Goal: Task Accomplishment & Management: Use online tool/utility

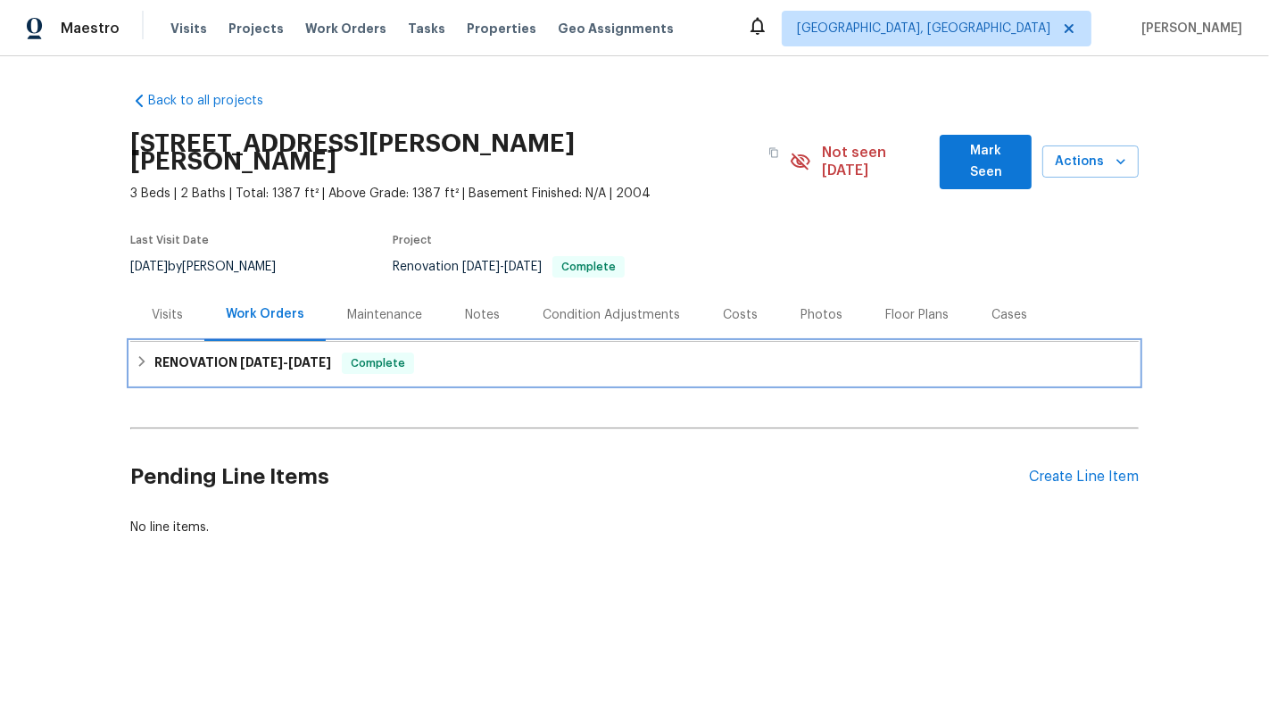
click at [647, 342] on div "RENOVATION [DATE] - [DATE] Complete" at bounding box center [634, 363] width 1008 height 43
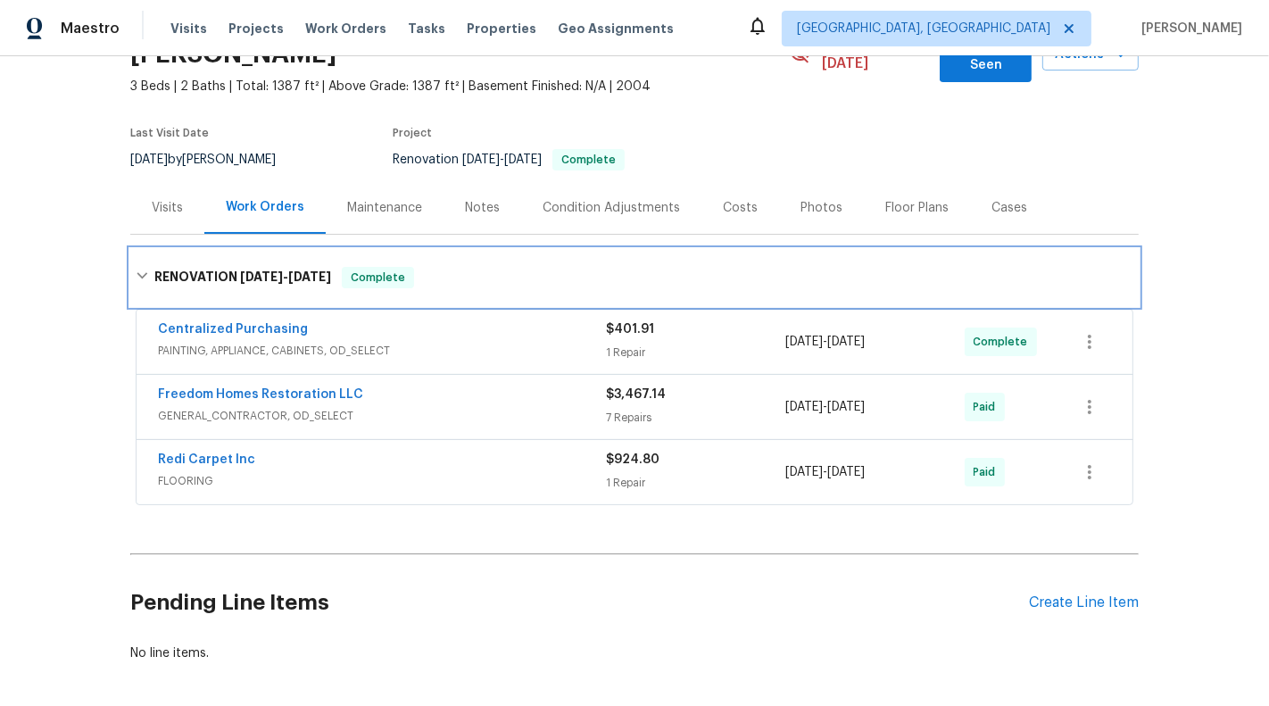
scroll to position [162, 0]
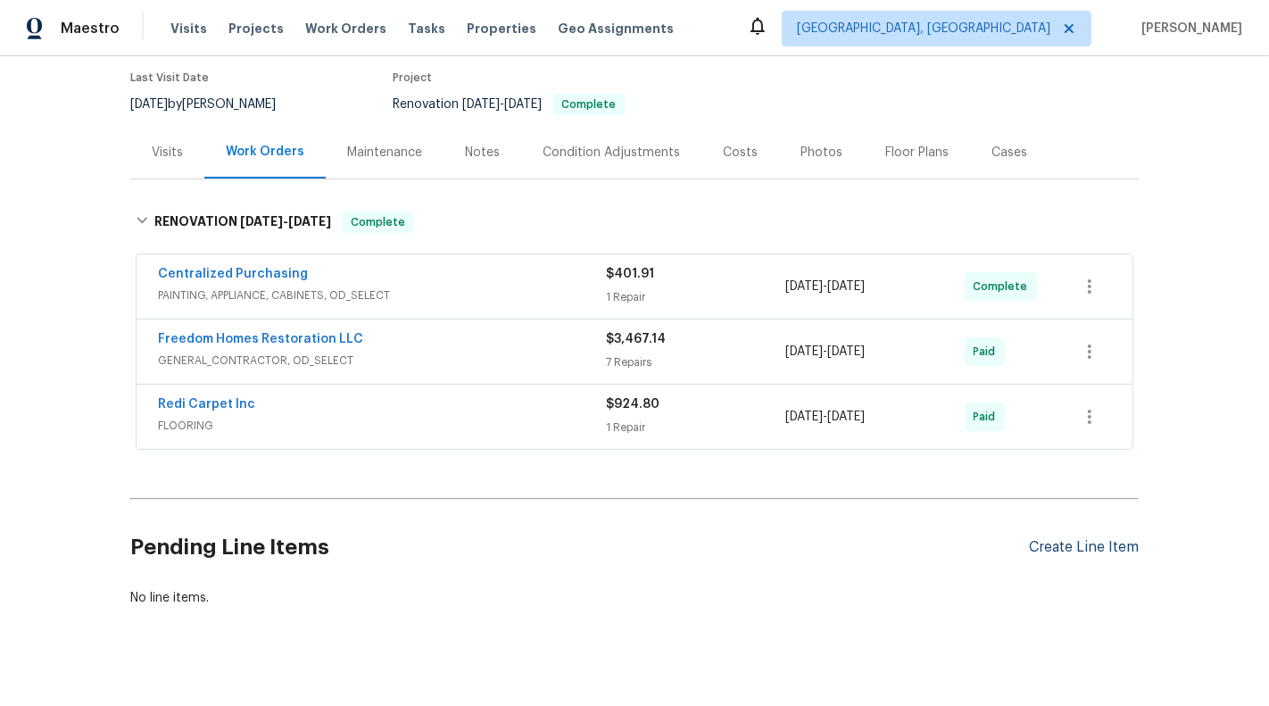
click at [1122, 539] on div "Create Line Item" at bounding box center [1084, 547] width 110 height 17
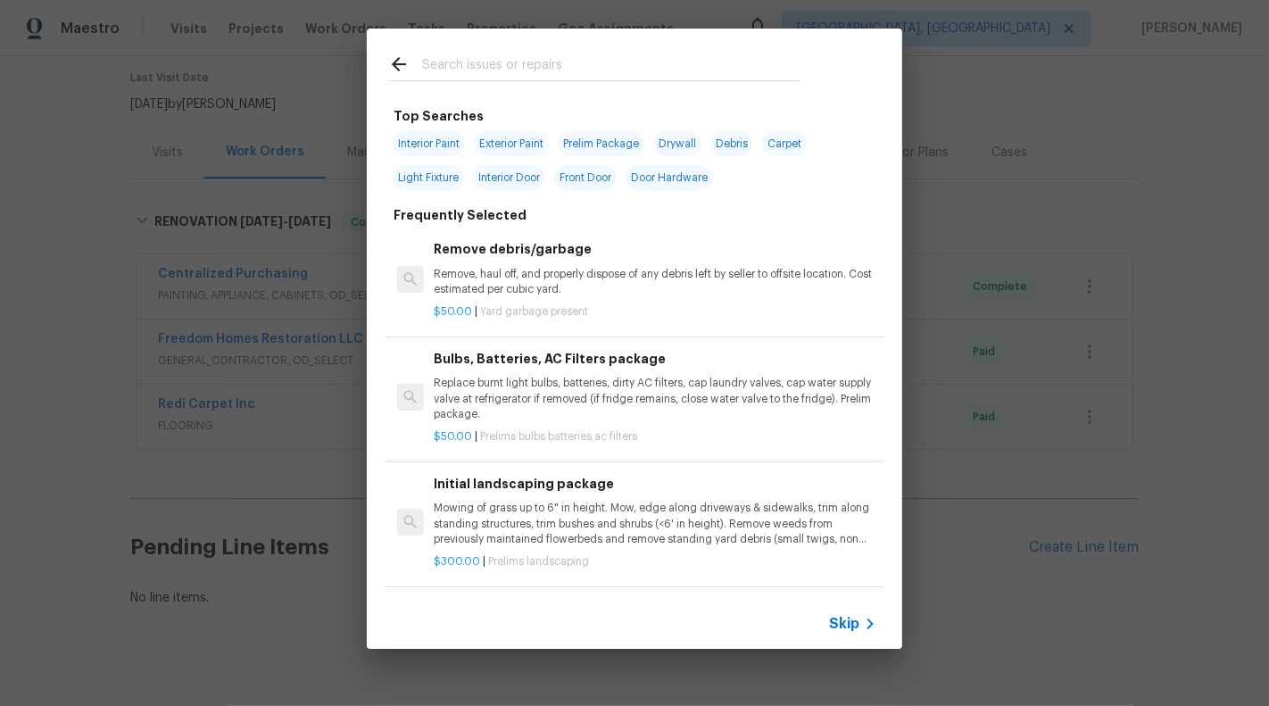
click at [333, 568] on div "Top Searches Interior Paint Exterior Paint Prelim Package Drywall Debris Carpet…" at bounding box center [634, 338] width 1269 height 677
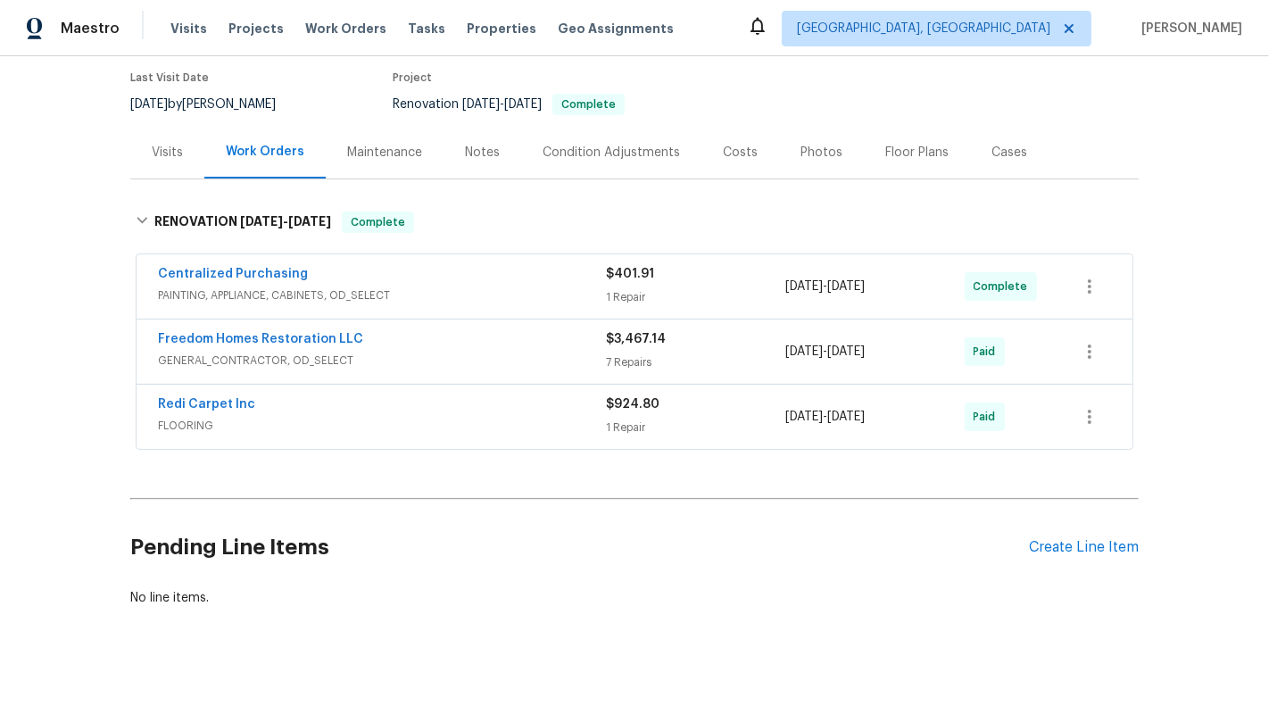
click at [530, 286] on span "PAINTING, APPLIANCE, CABINETS, OD_SELECT" at bounding box center [382, 295] width 448 height 18
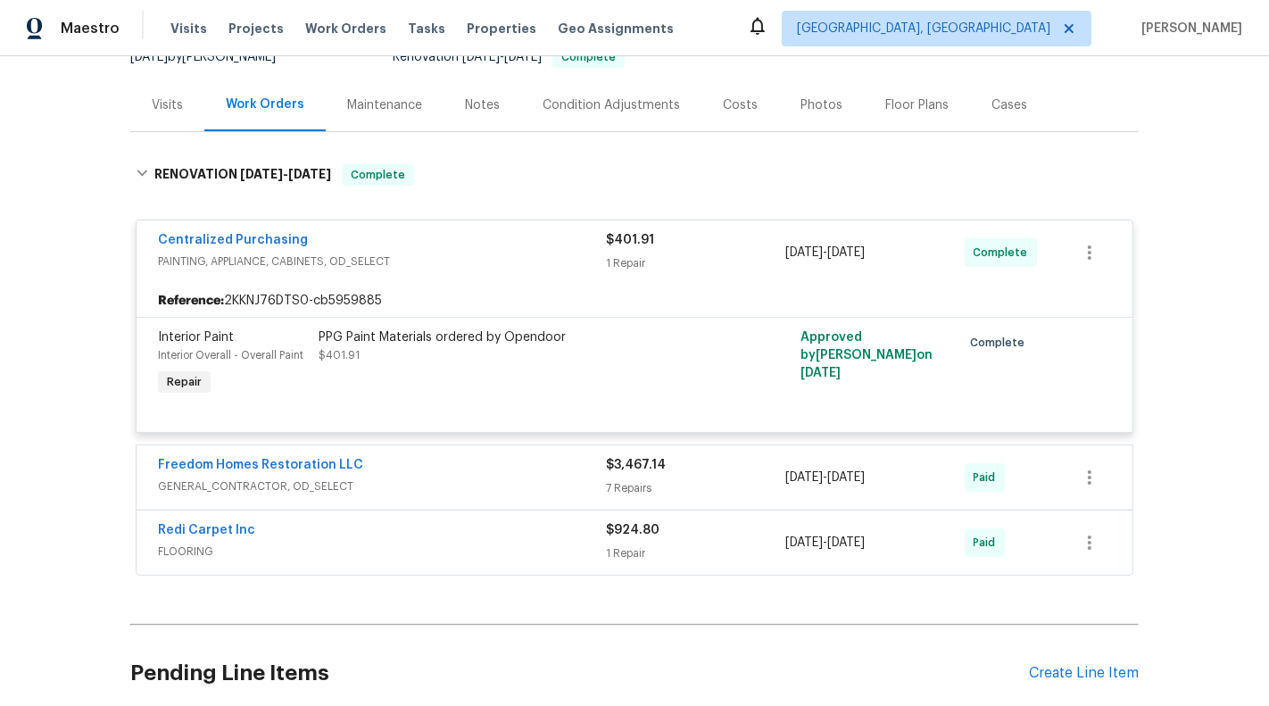
scroll to position [335, 0]
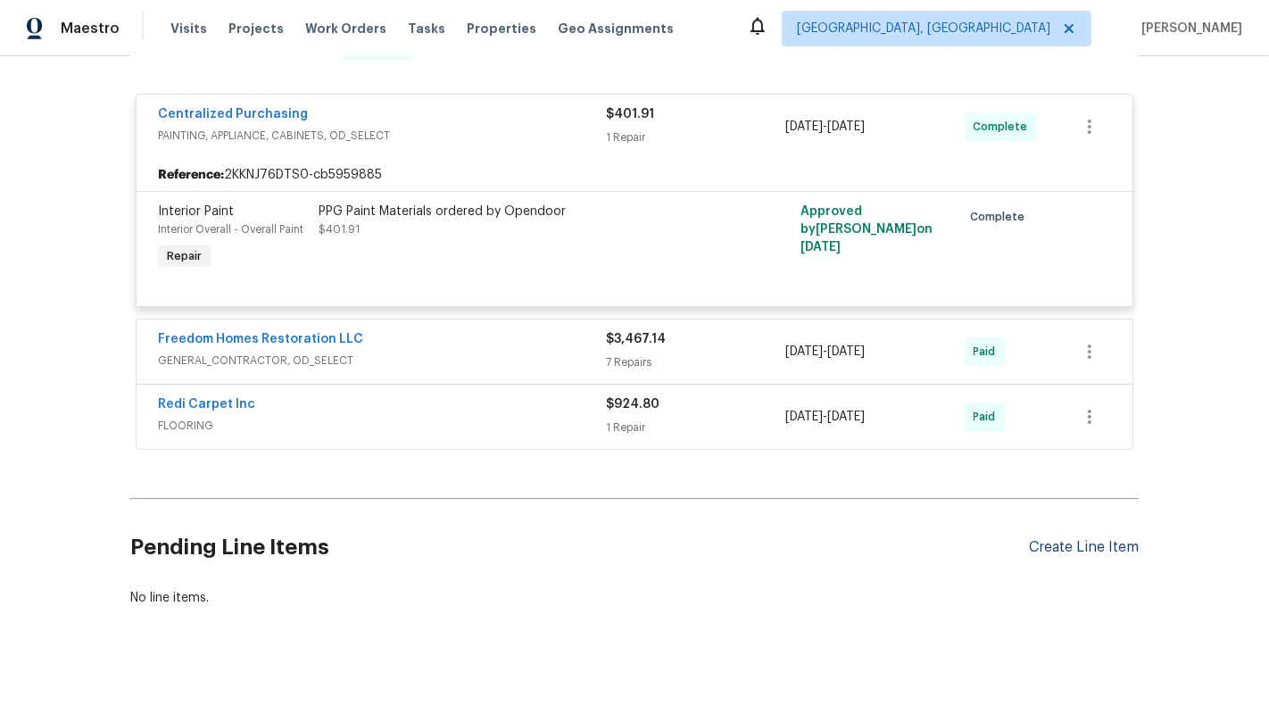
click at [1074, 539] on div "Create Line Item" at bounding box center [1084, 547] width 110 height 17
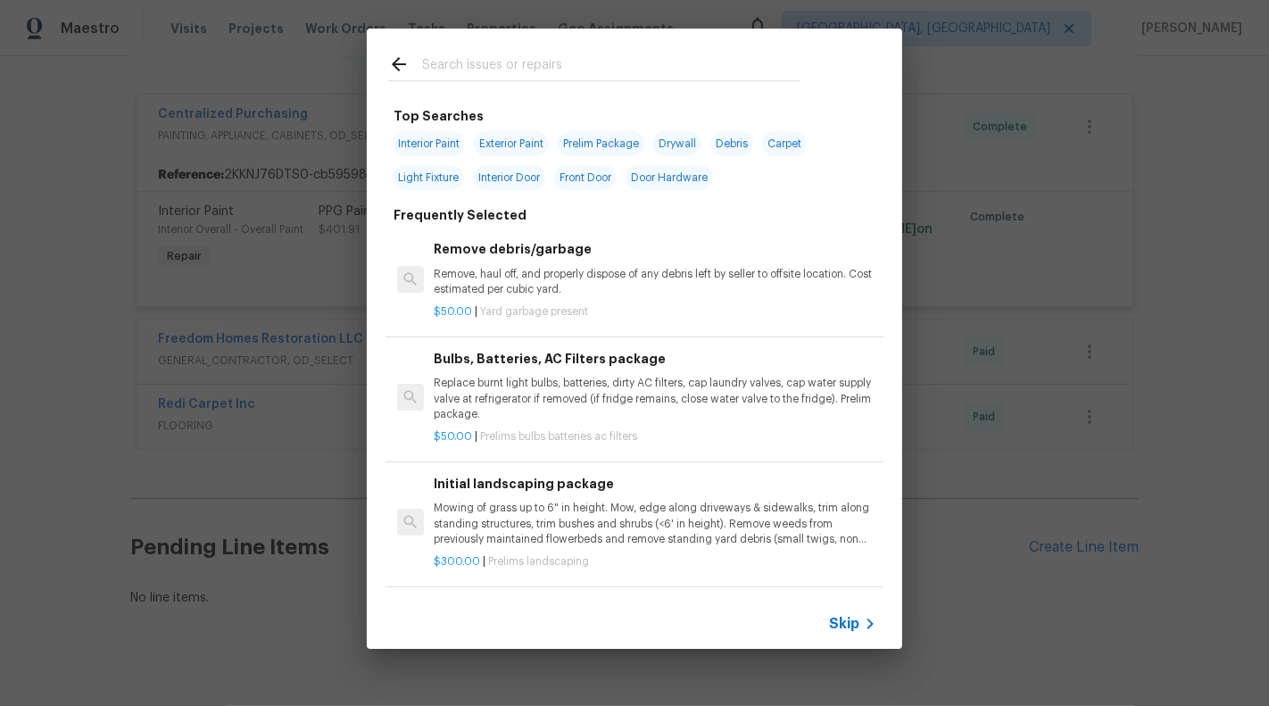
click at [840, 627] on span "Skip" at bounding box center [844, 624] width 30 height 18
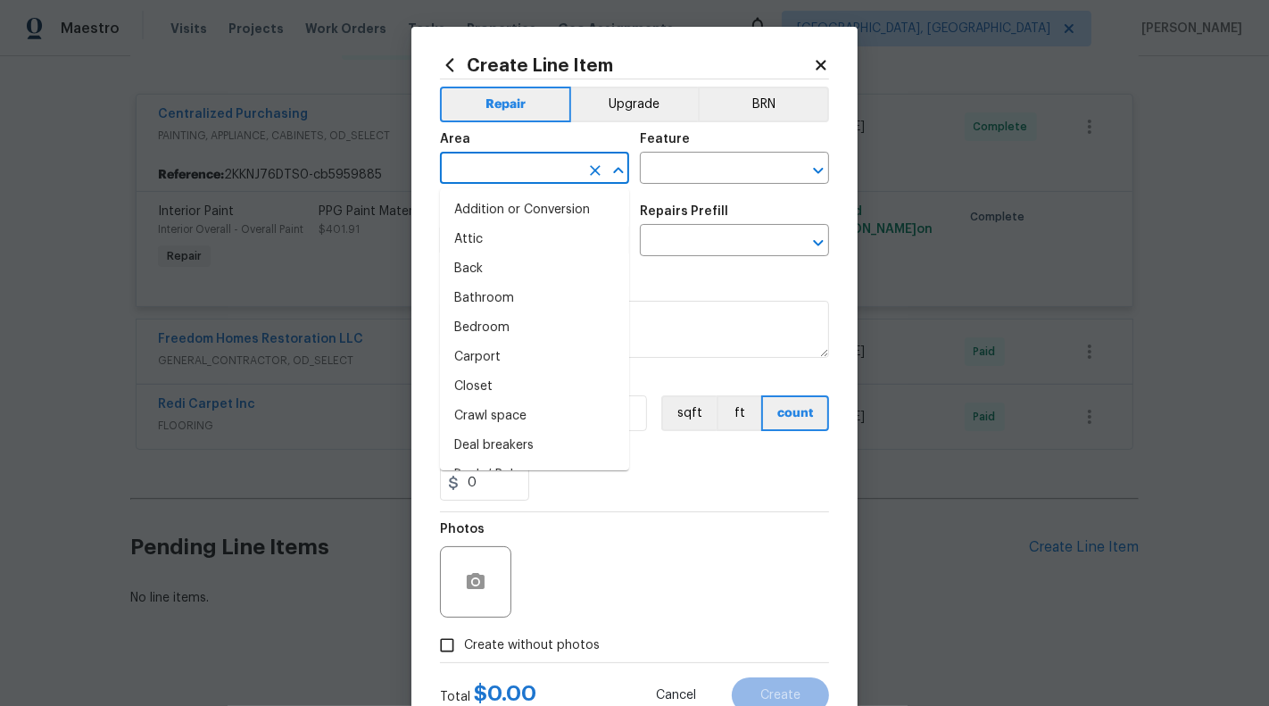
click at [506, 172] on input "text" at bounding box center [509, 170] width 139 height 28
type input "e"
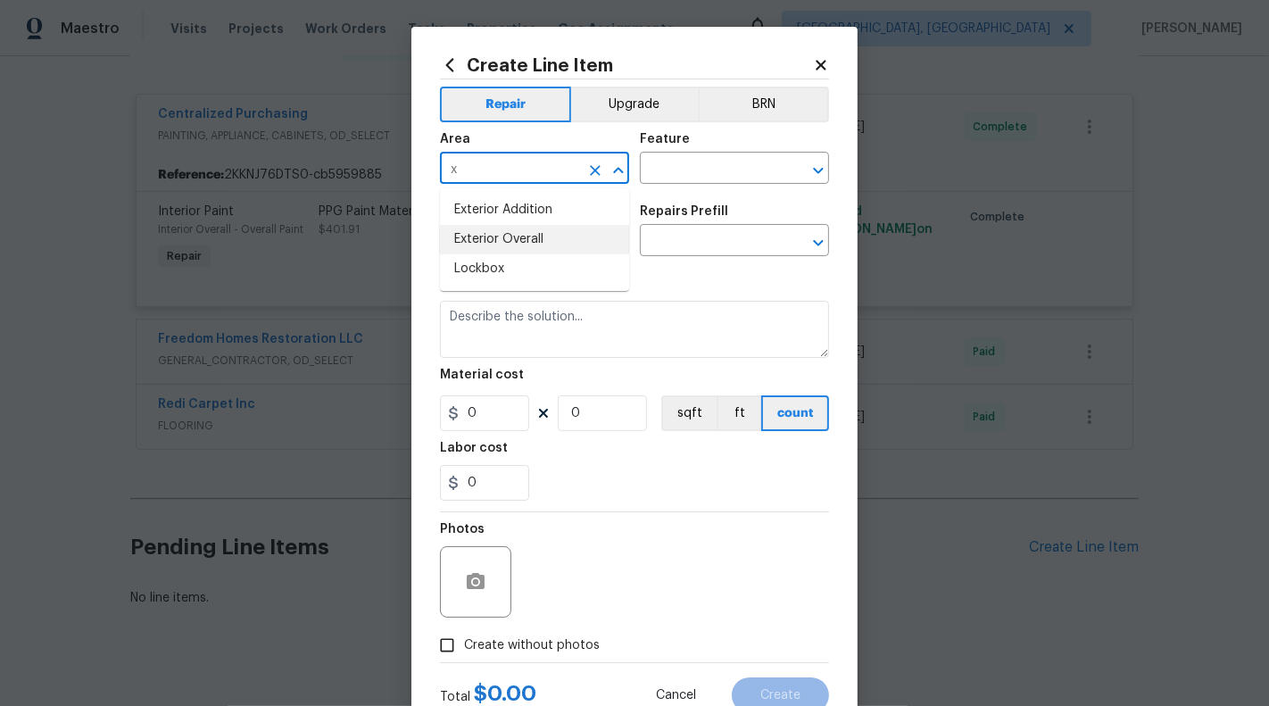
click at [525, 240] on li "Exterior Overall" at bounding box center [534, 239] width 189 height 29
type input "Exterior Overall"
click at [708, 147] on div "Feature" at bounding box center [734, 144] width 189 height 23
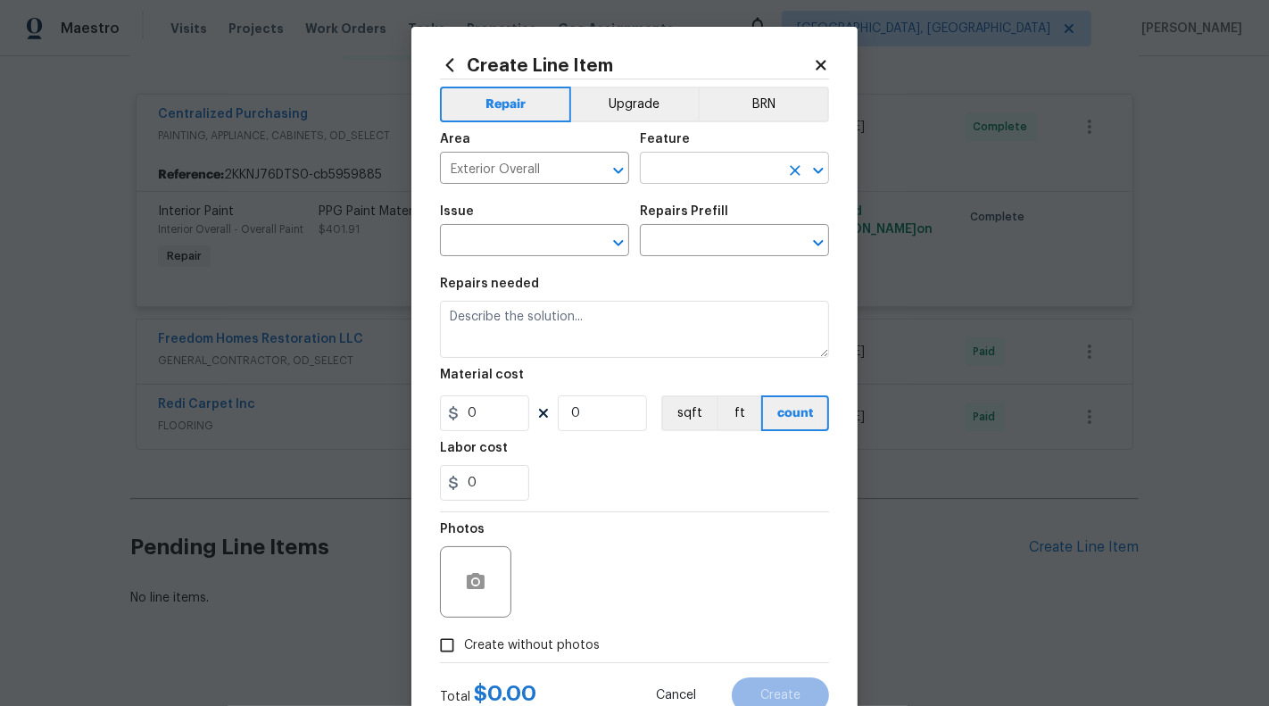
click at [708, 164] on input "text" at bounding box center [709, 170] width 139 height 28
type input "P"
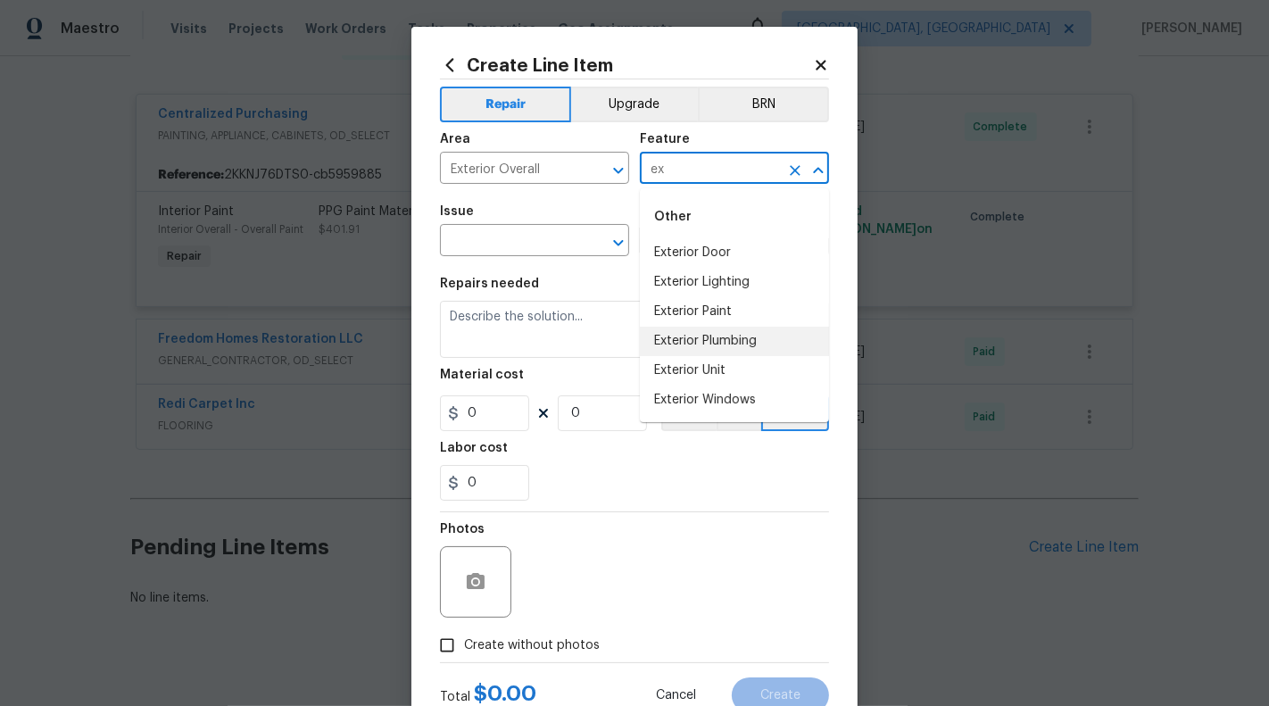
click at [688, 374] on li "Exterior Unit" at bounding box center [734, 370] width 189 height 29
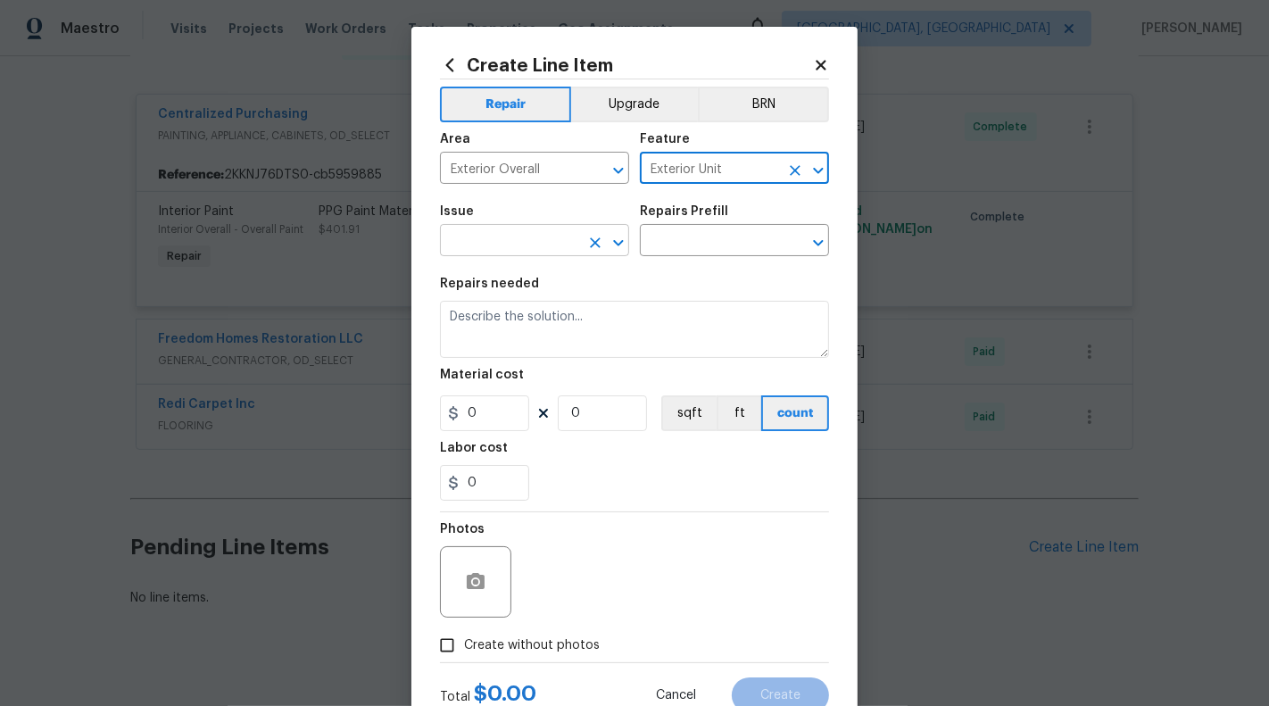
type input "Exterior Unit"
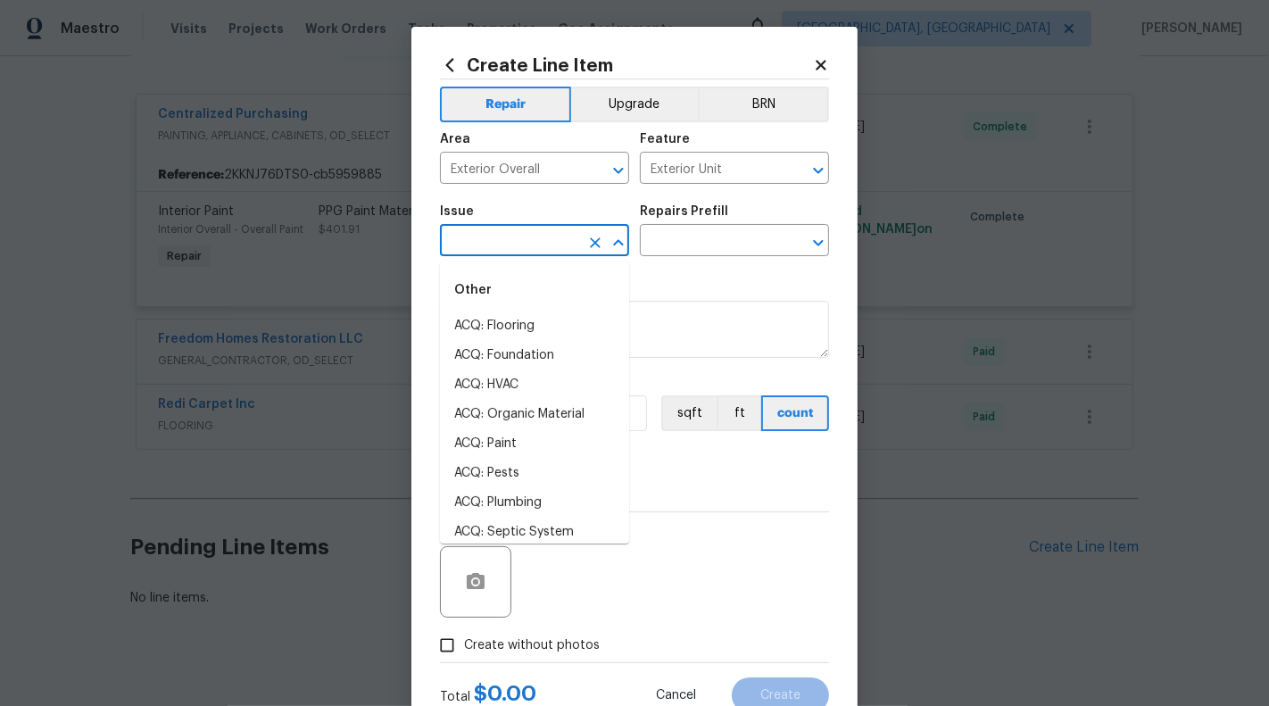
click at [511, 239] on input "text" at bounding box center [509, 242] width 139 height 28
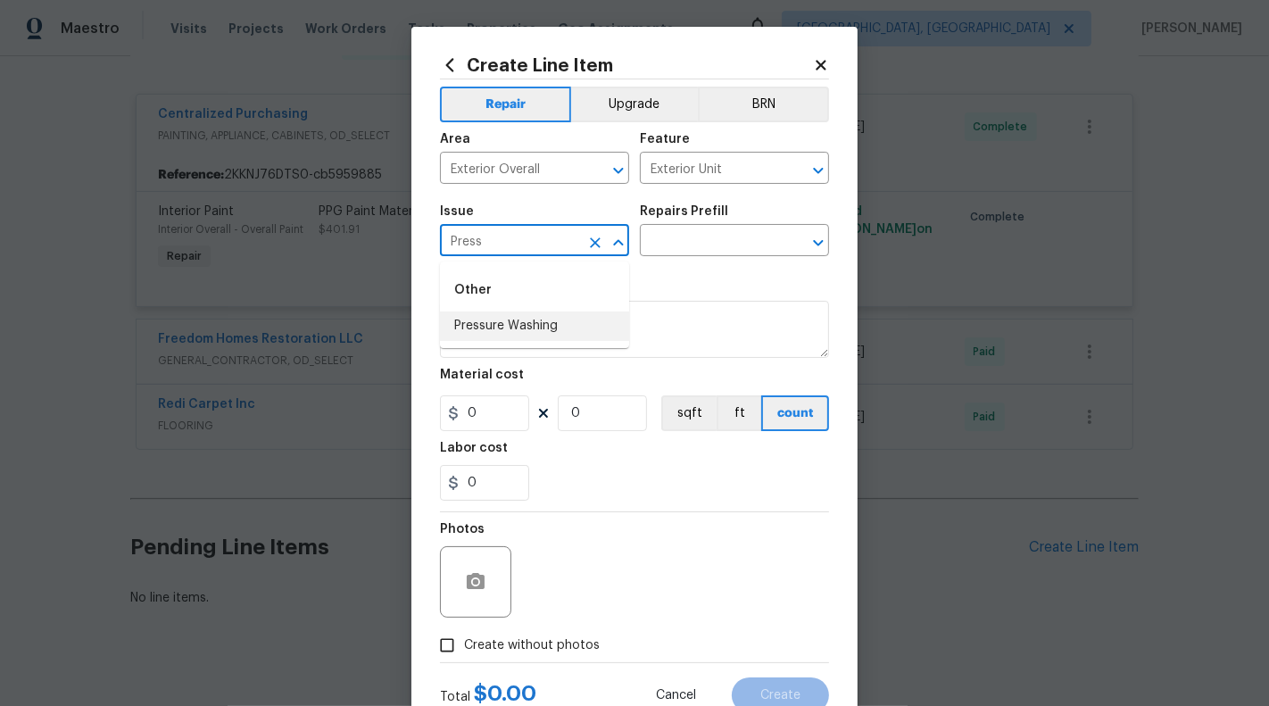
click at [529, 321] on li "Pressure Washing" at bounding box center [534, 325] width 189 height 29
type input "Pressure Washing"
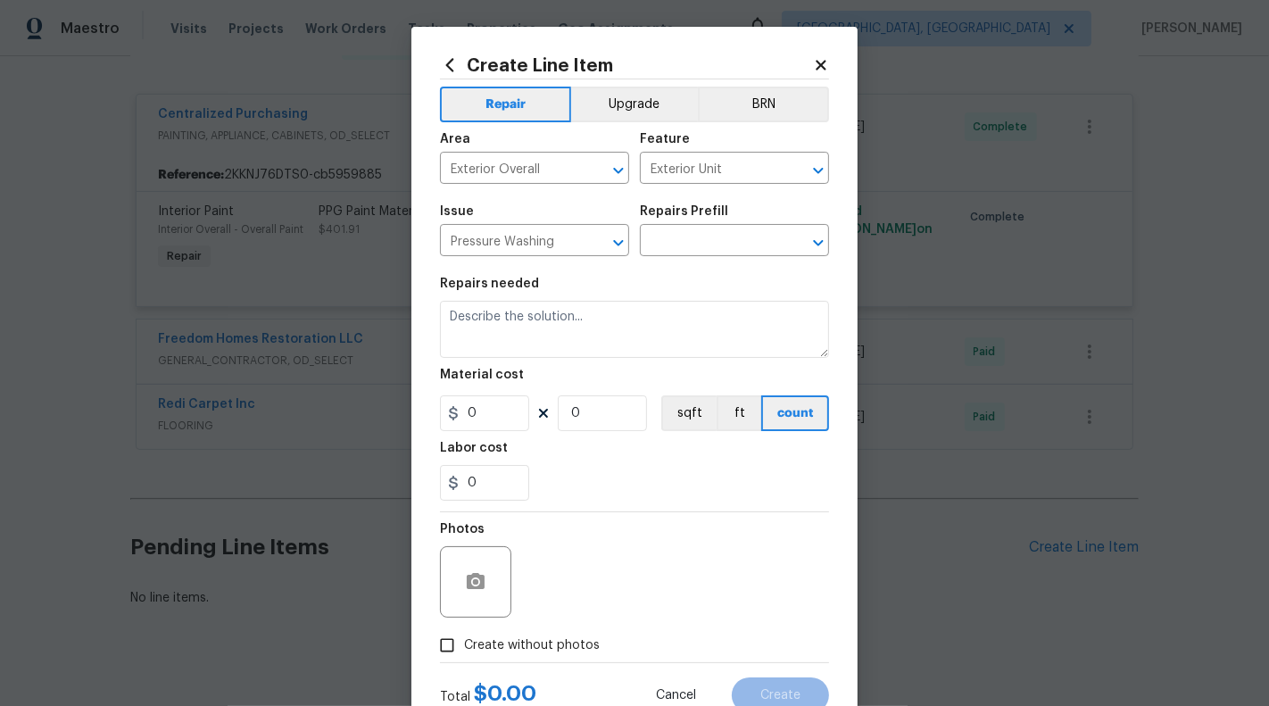
click at [704, 218] on div "Repairs Prefill" at bounding box center [734, 216] width 189 height 23
click at [704, 244] on input "text" at bounding box center [709, 242] width 139 height 28
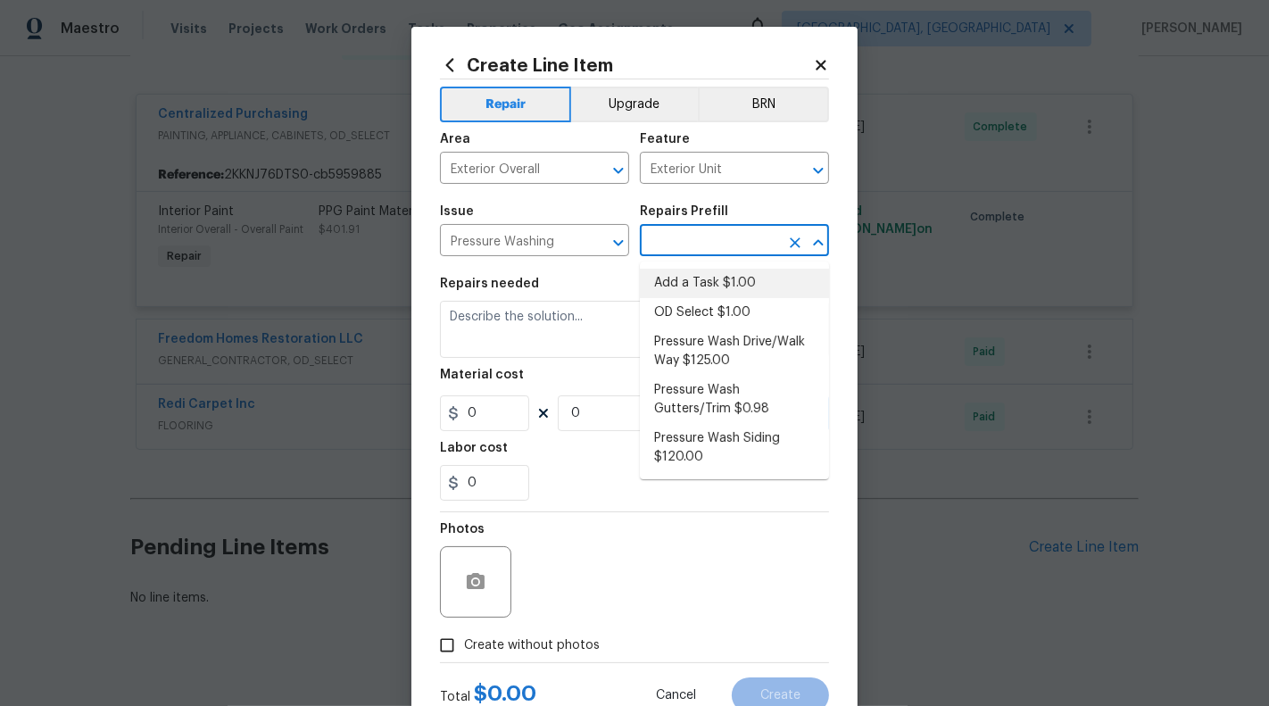
click at [707, 273] on li "Add a Task $1.00" at bounding box center [734, 283] width 189 height 29
type input "Siding"
type input "Add a Task $1.00"
type textarea "HPM to detail"
type input "1"
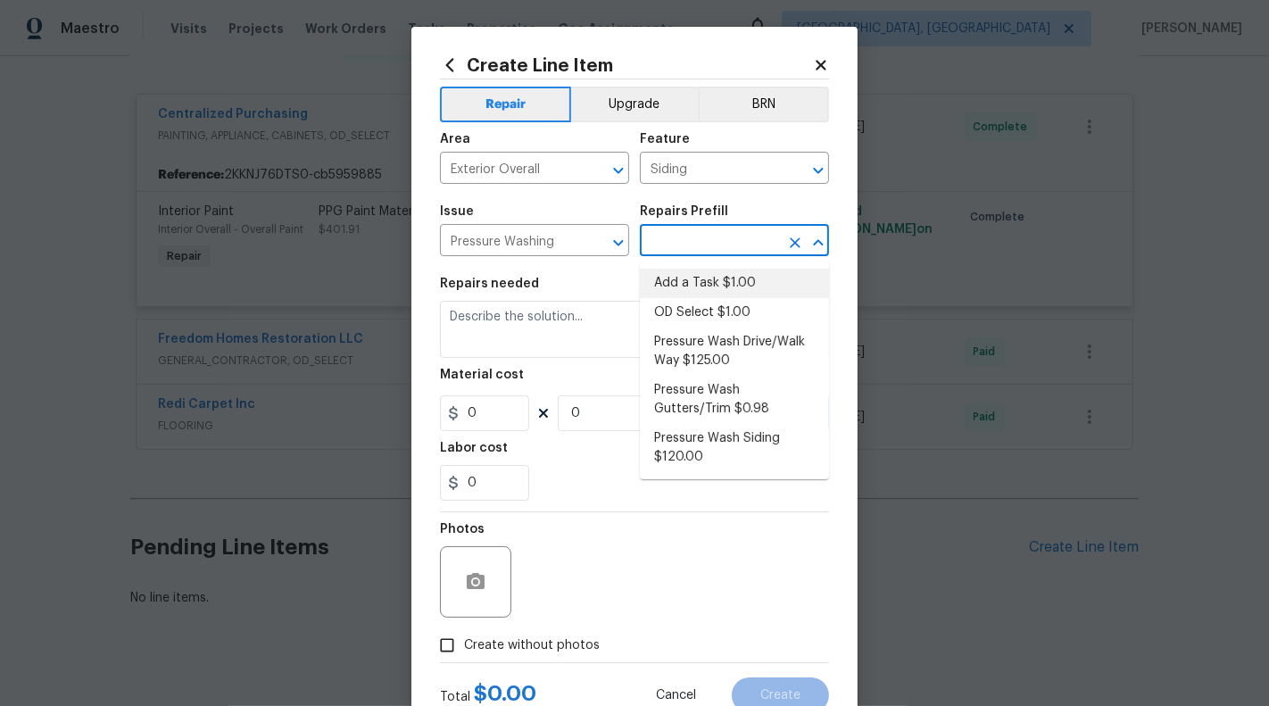
type input "1"
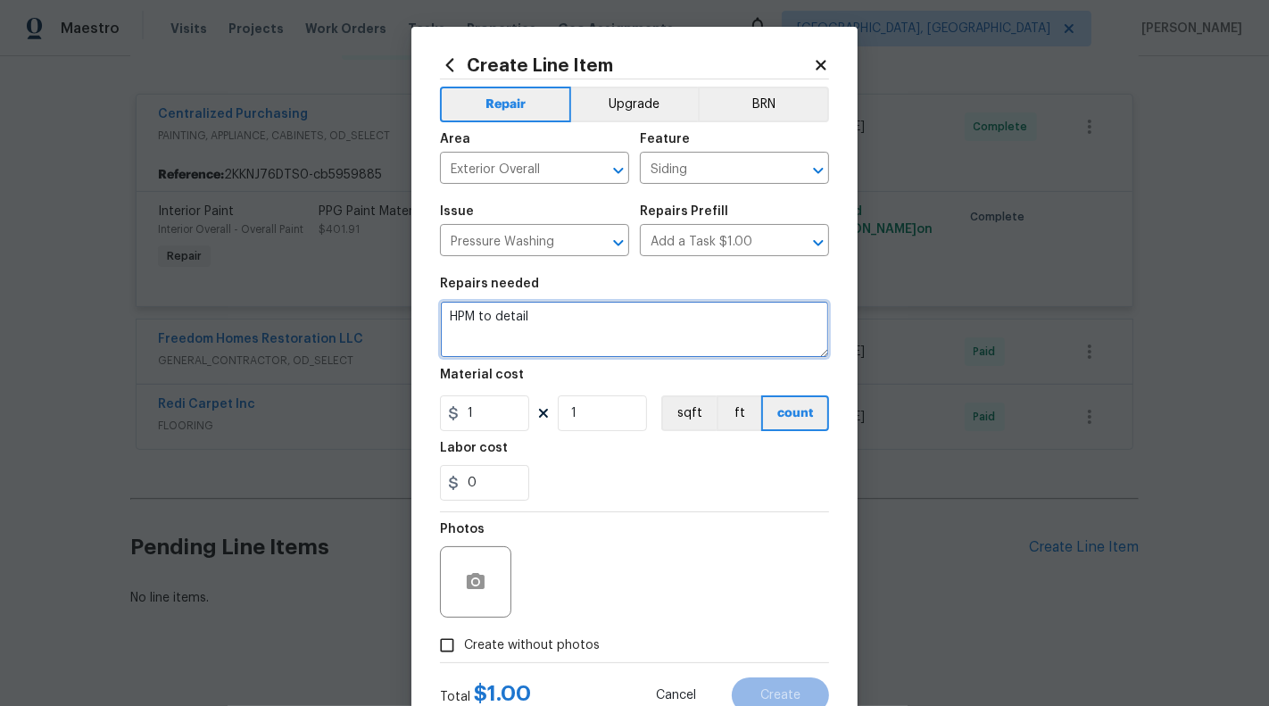
click at [575, 335] on textarea "HPM to detail" at bounding box center [634, 329] width 389 height 57
click at [666, 310] on textarea "#HOA-Violation :" at bounding box center [634, 329] width 389 height 57
paste textarea "Please Pressure wash/chemically clean the driveway to remove oil stains"
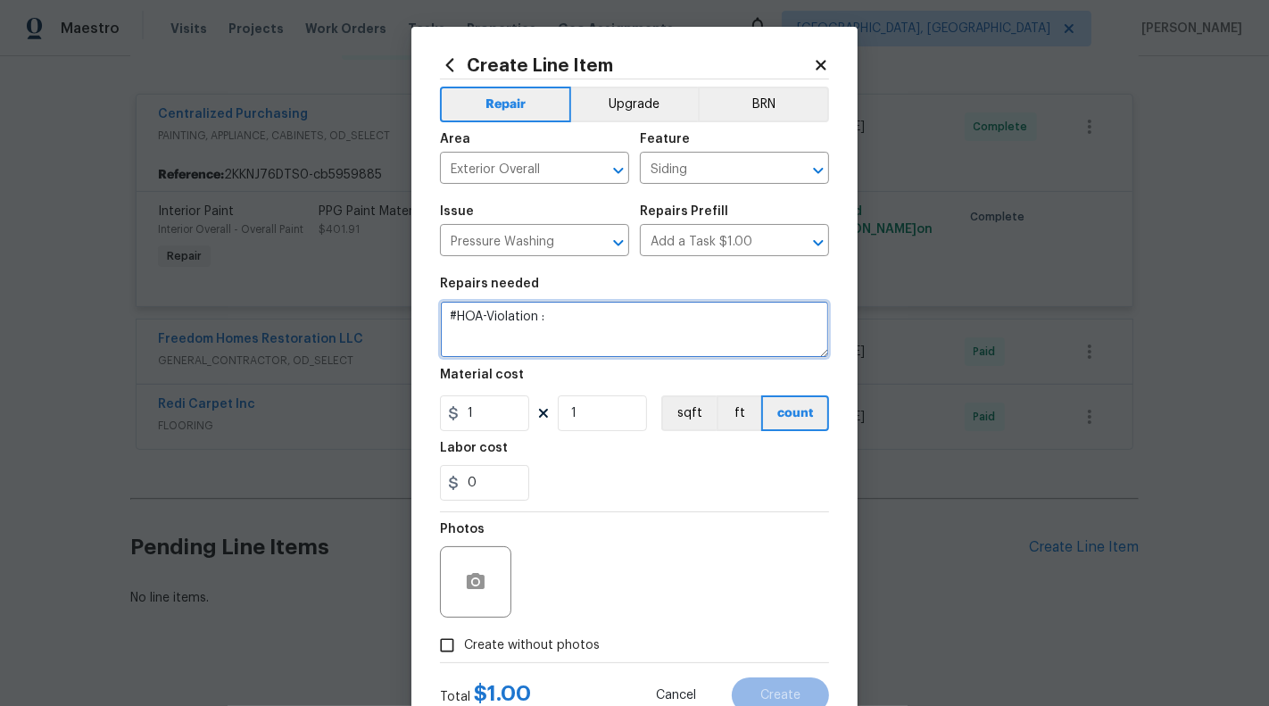
click at [575, 326] on textarea "#HOA-Violation :" at bounding box center [634, 329] width 389 height 57
paste textarea "Please Pressure wash/chemically clean the driveway to remove oil stains"
type textarea "#HOA-Violation : Please Pressure wash/chemically clean the driveway to remove o…"
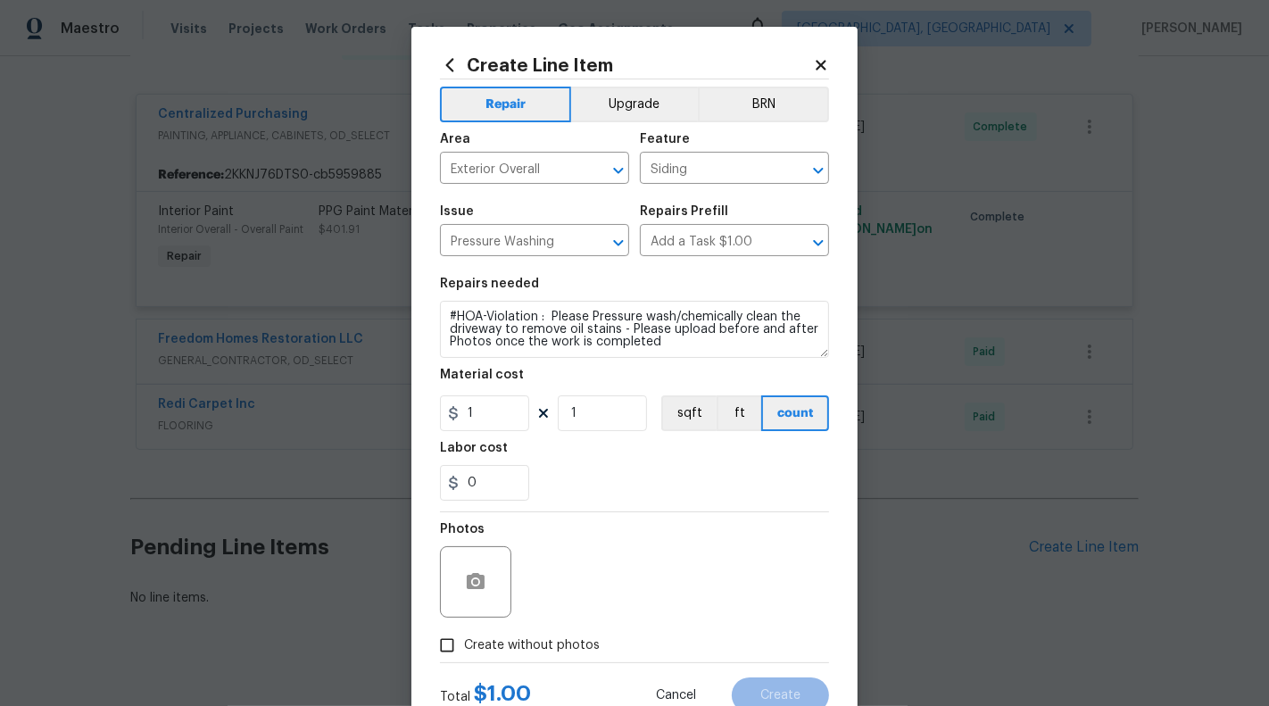
click at [534, 405] on div "1 1 sqft ft count" at bounding box center [634, 413] width 389 height 36
click at [484, 424] on input "1" at bounding box center [484, 413] width 89 height 36
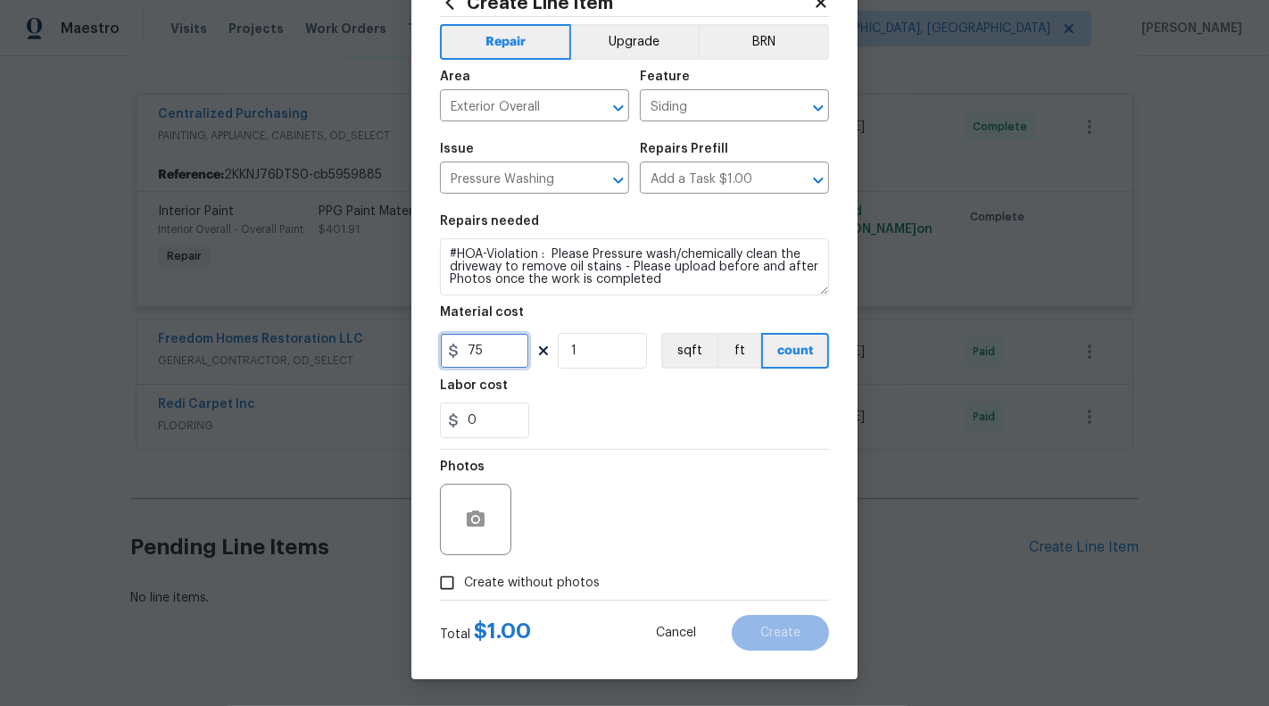
type input "75"
click at [476, 509] on icon "button" at bounding box center [475, 519] width 21 height 21
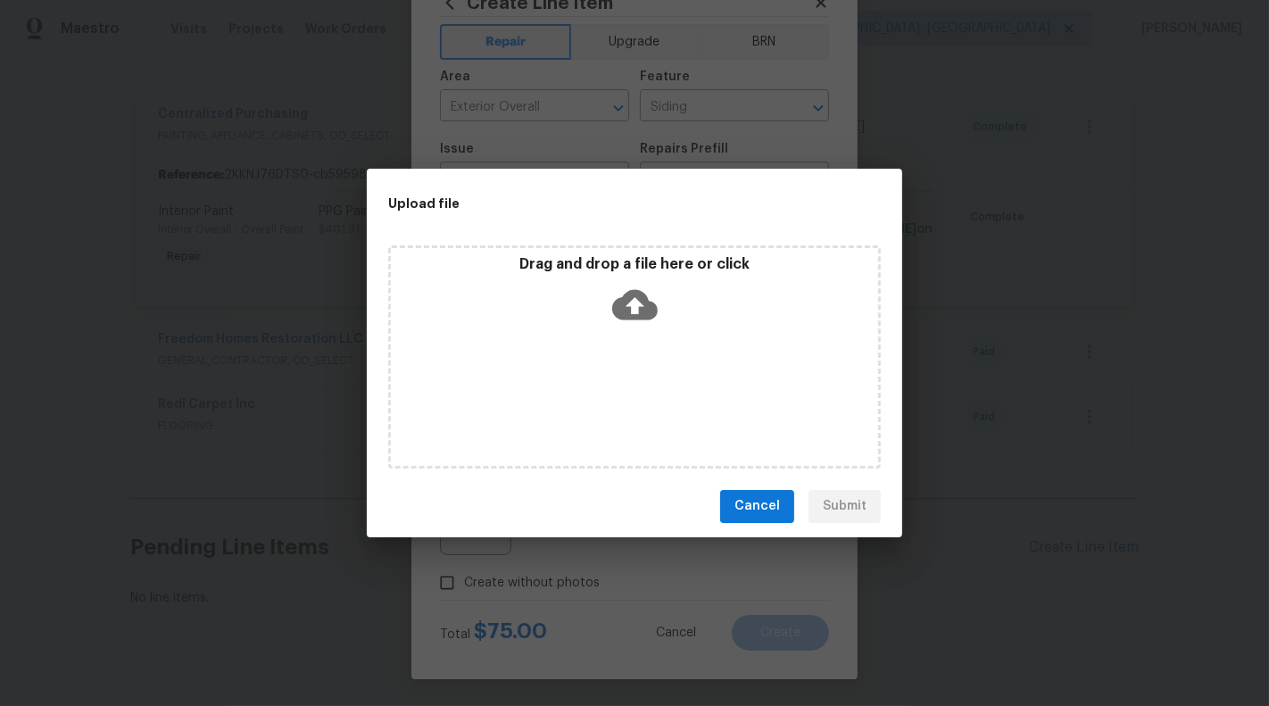
click at [673, 335] on div "Drag and drop a file here or click" at bounding box center [634, 356] width 493 height 223
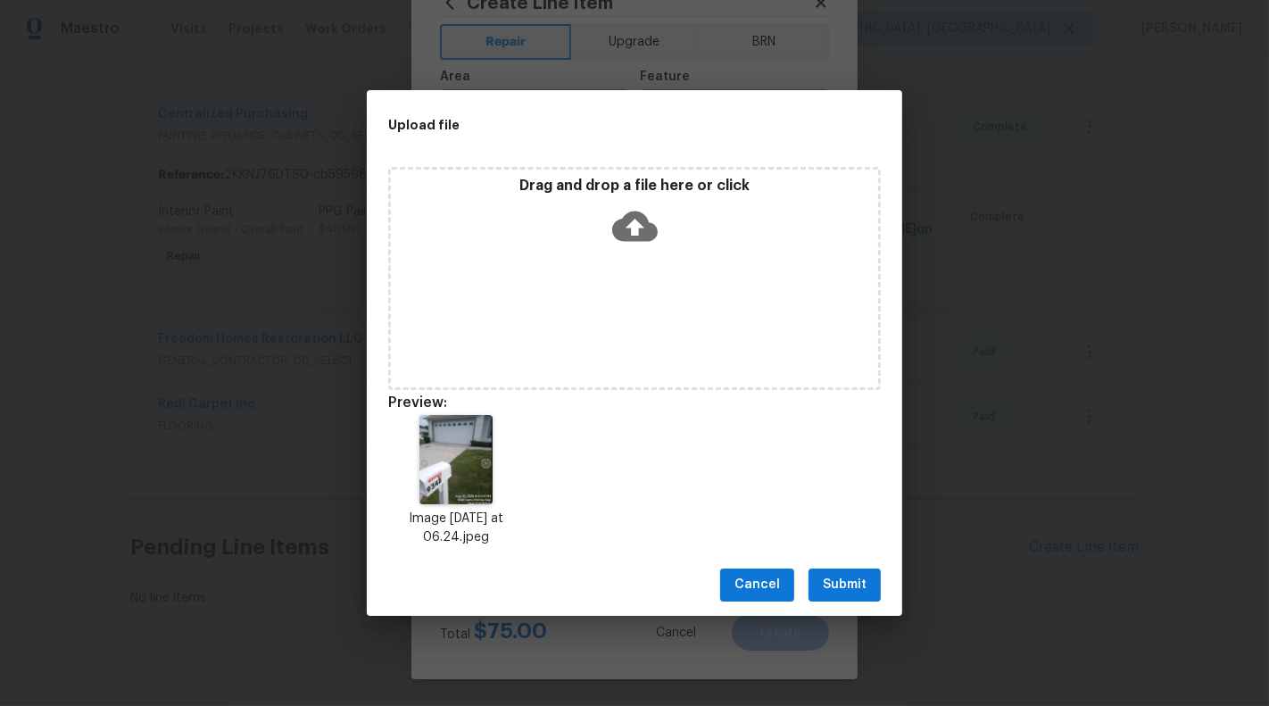
click at [823, 582] on button "Submit" at bounding box center [844, 584] width 72 height 33
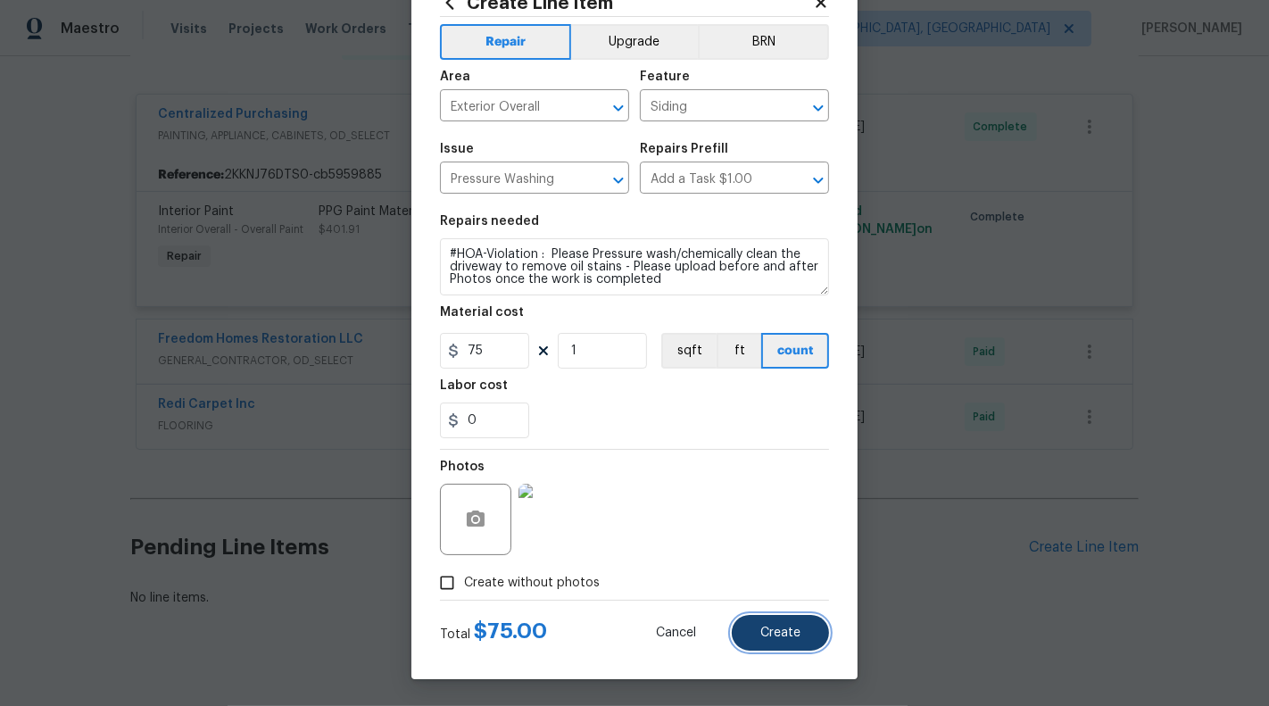
click at [766, 635] on span "Create" at bounding box center [780, 632] width 40 height 13
type input "0"
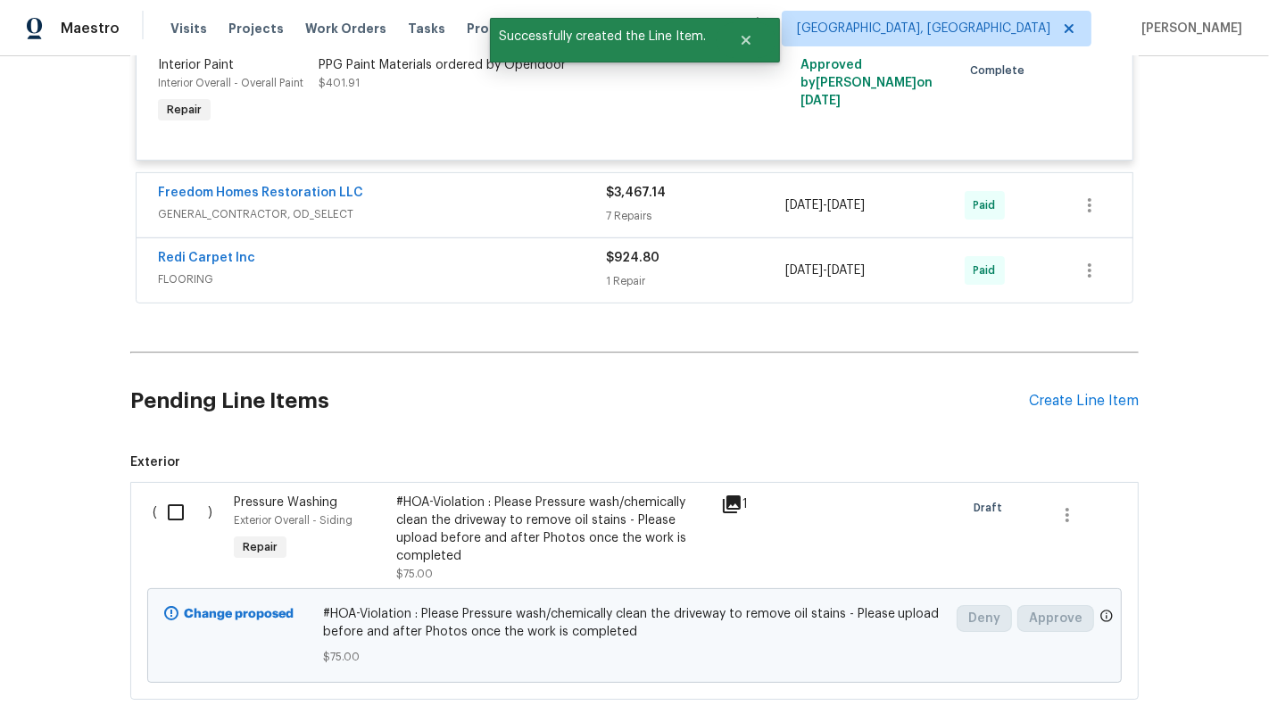
scroll to position [574, 0]
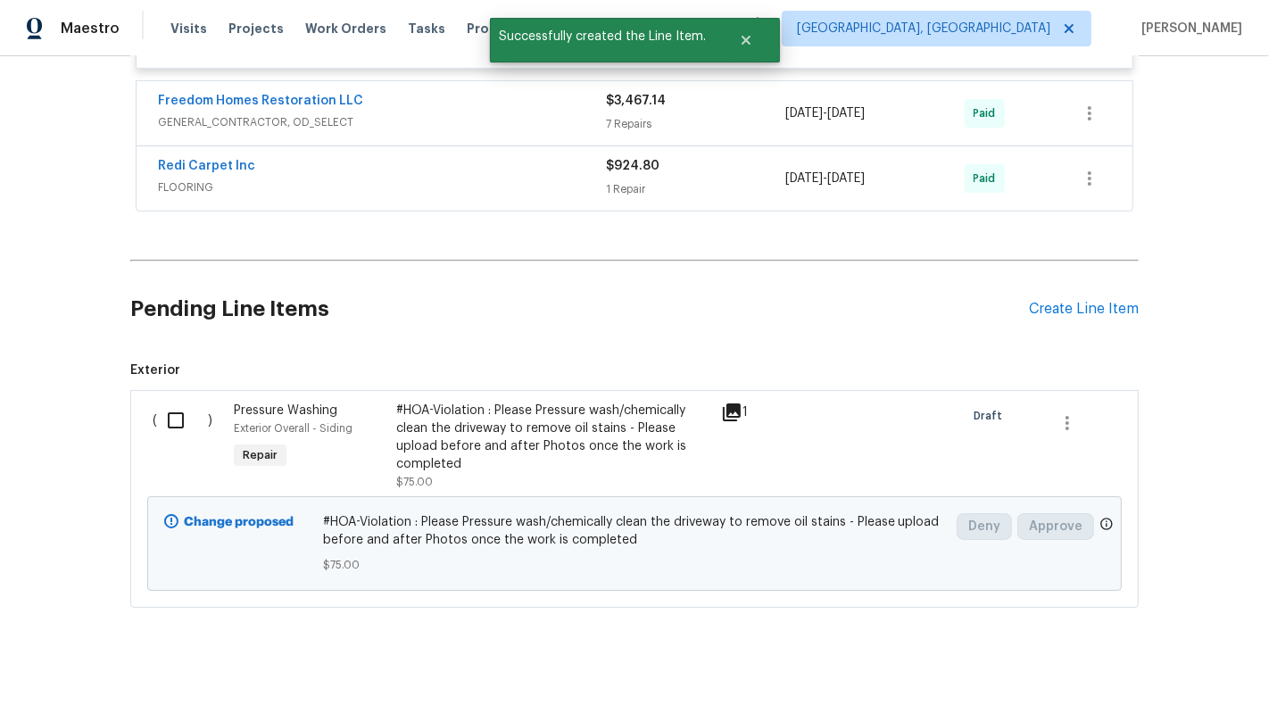
click at [194, 407] on input "checkbox" at bounding box center [182, 419] width 51 height 37
checkbox input "true"
click at [1192, 665] on span "Create Work Order" at bounding box center [1166, 661] width 119 height 22
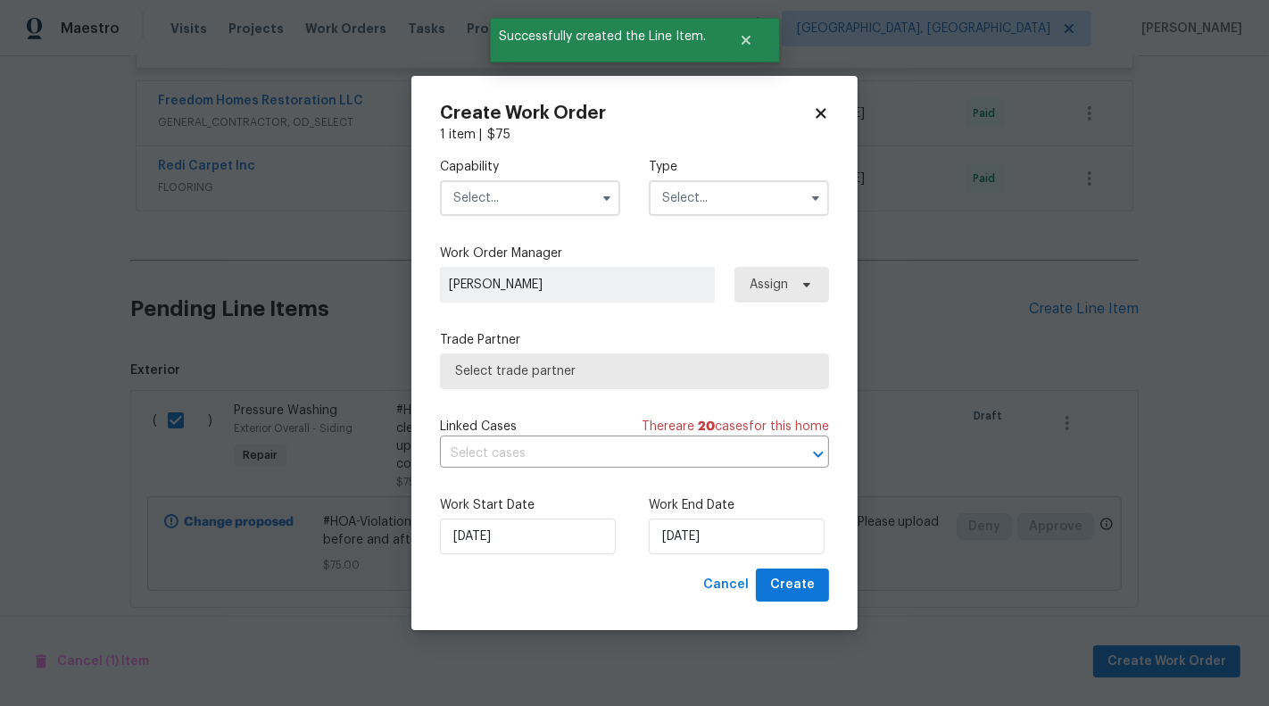
click at [567, 191] on input "text" at bounding box center [530, 198] width 180 height 36
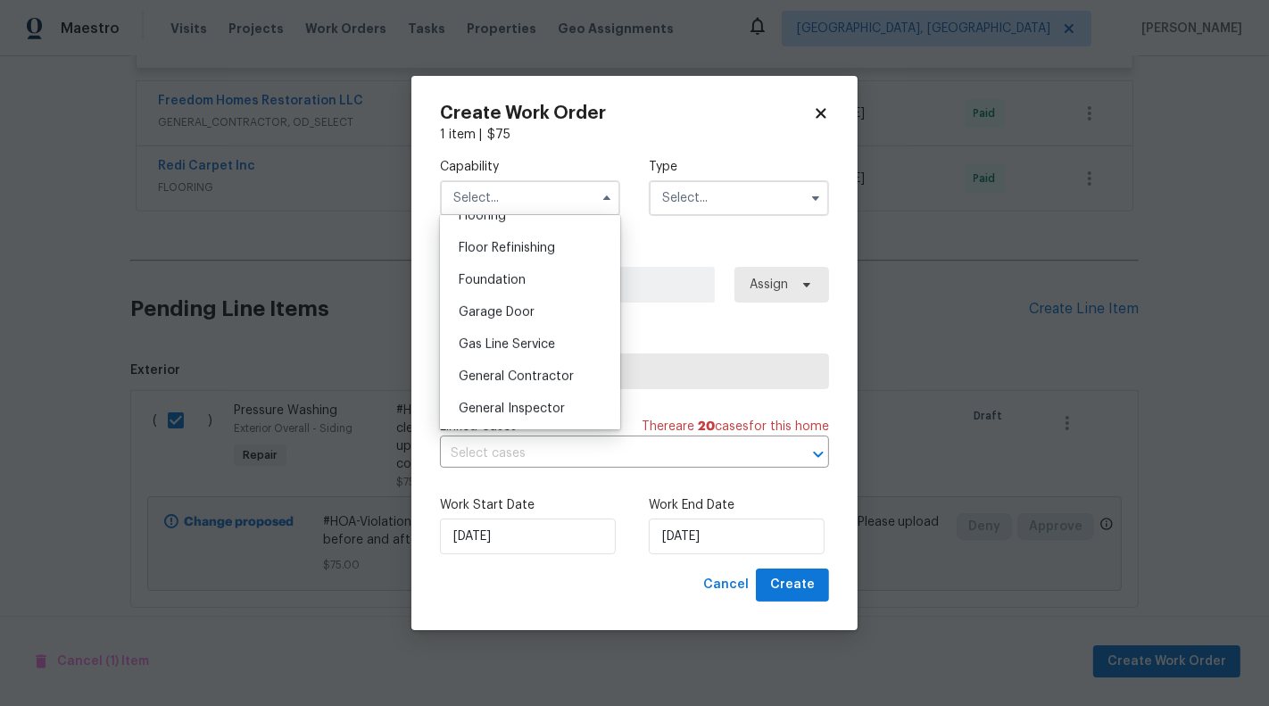
scroll to position [749, 0]
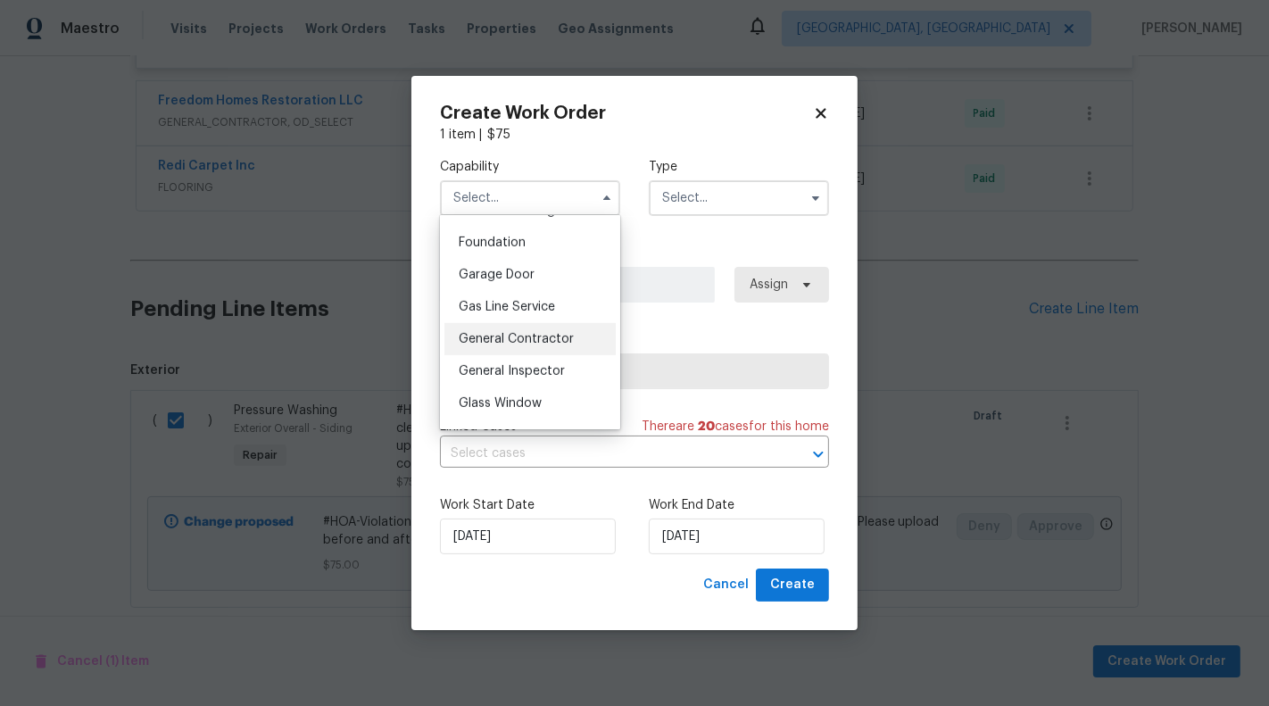
click at [545, 337] on span "General Contractor" at bounding box center [516, 339] width 115 height 12
type input "General Contractor"
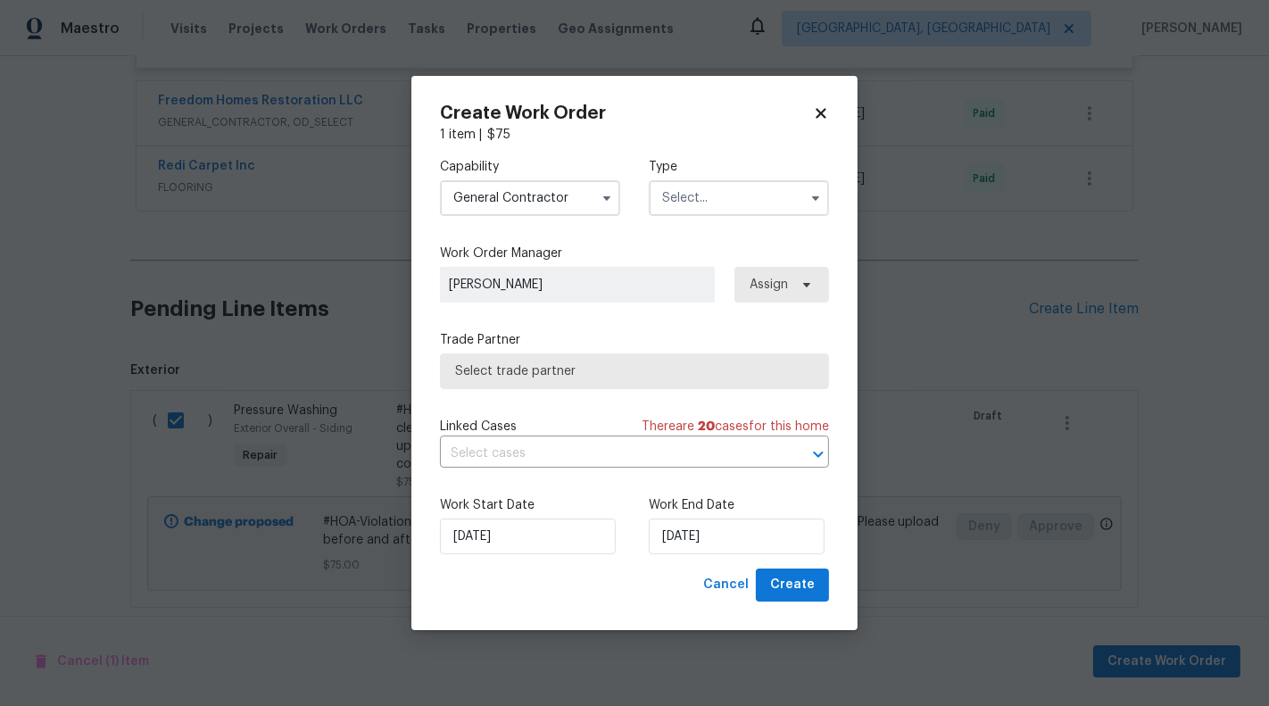
click at [721, 192] on input "text" at bounding box center [739, 198] width 180 height 36
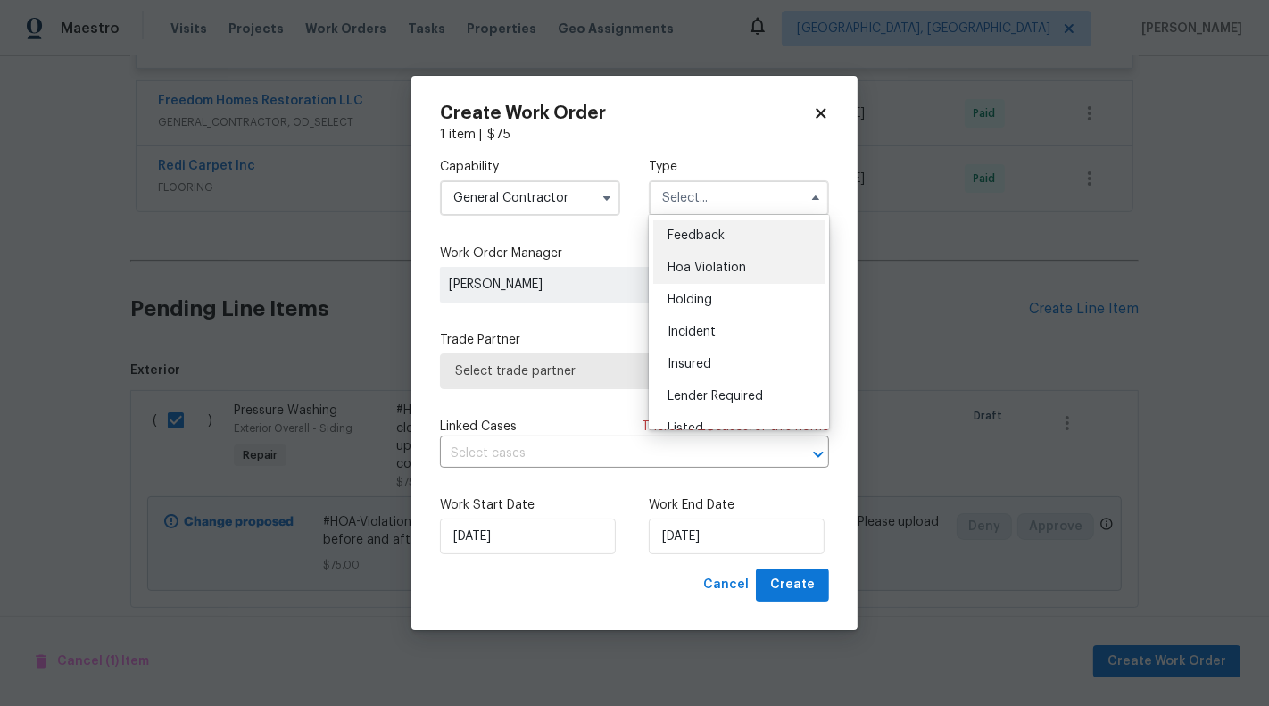
click at [734, 267] on span "Hoa Violation" at bounding box center [706, 267] width 79 height 12
type input "Hoa Violation"
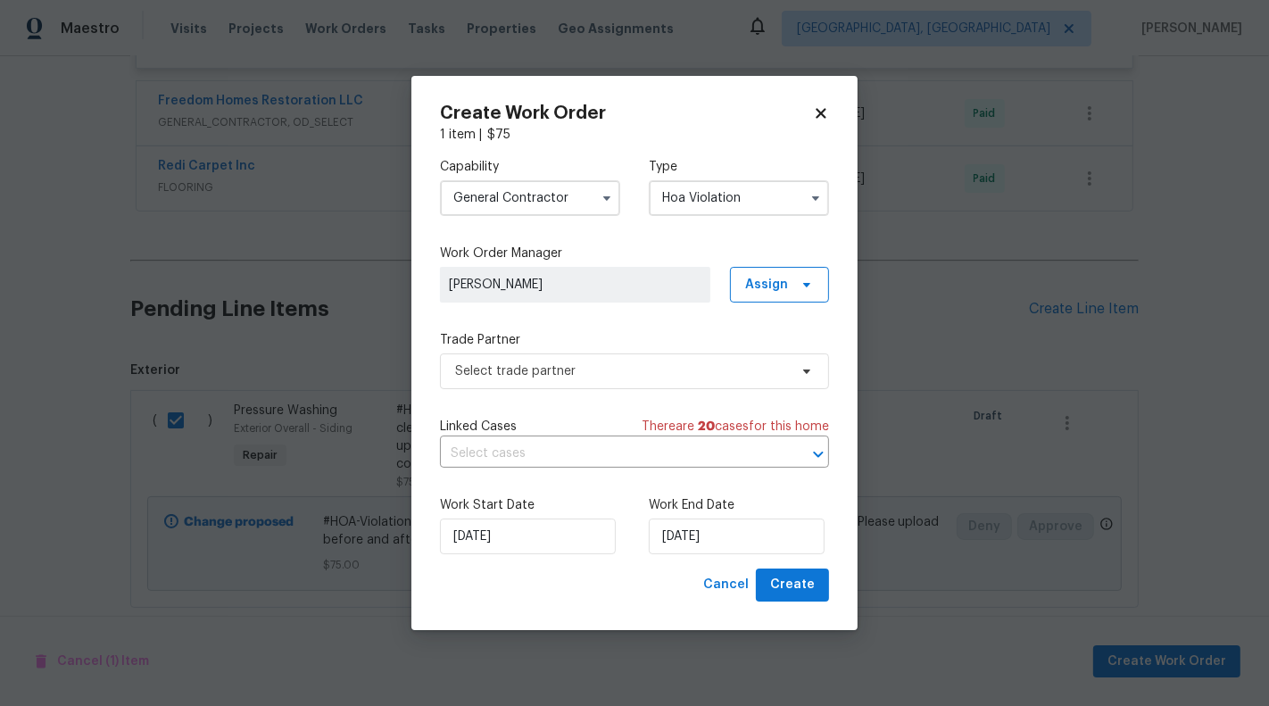
click at [590, 400] on div "Capability General Contractor Type Hoa Violation Work Order Manager [PERSON_NAM…" at bounding box center [634, 356] width 389 height 425
click at [592, 369] on span "Select trade partner" at bounding box center [621, 371] width 333 height 18
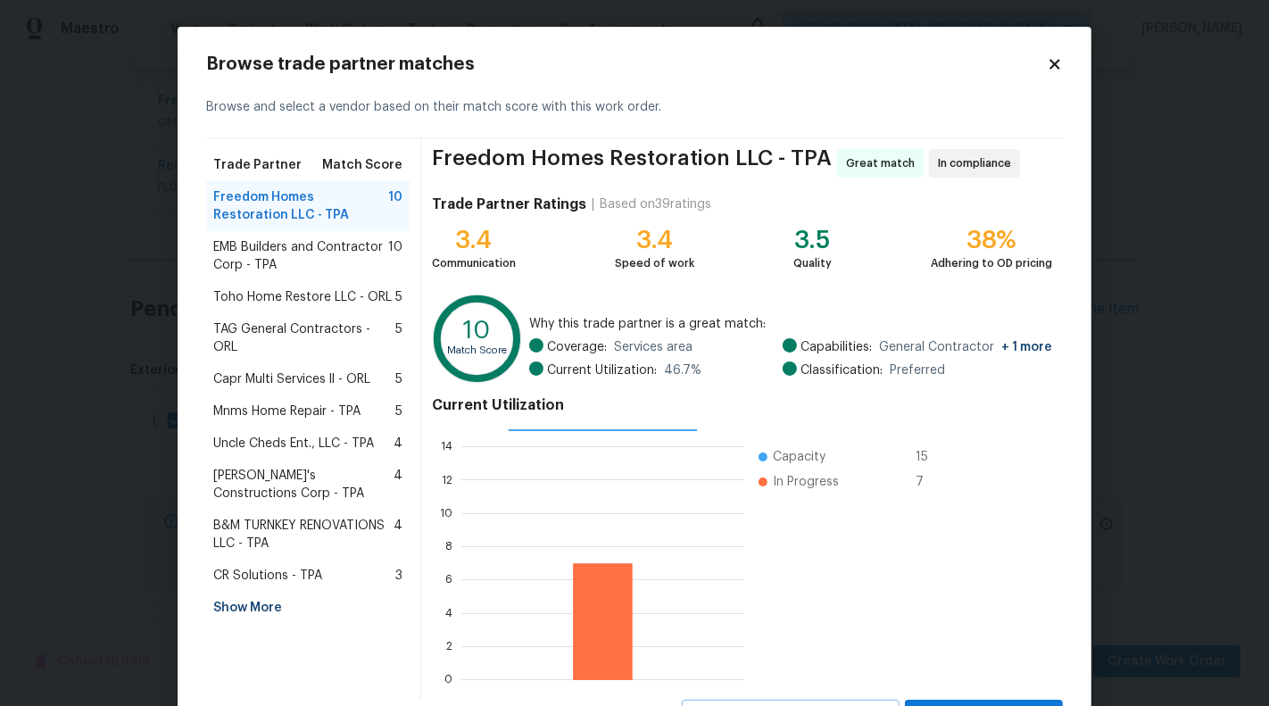
scroll to position [80, 0]
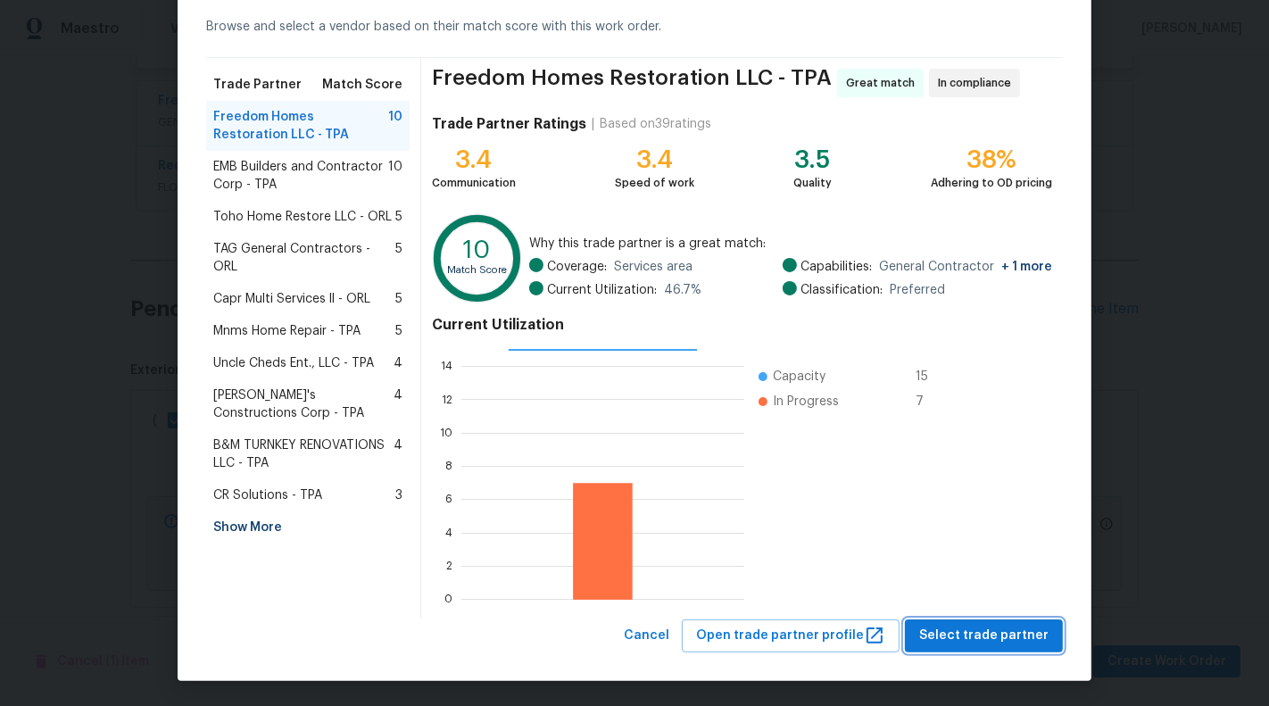
click at [971, 625] on span "Select trade partner" at bounding box center [983, 636] width 129 height 22
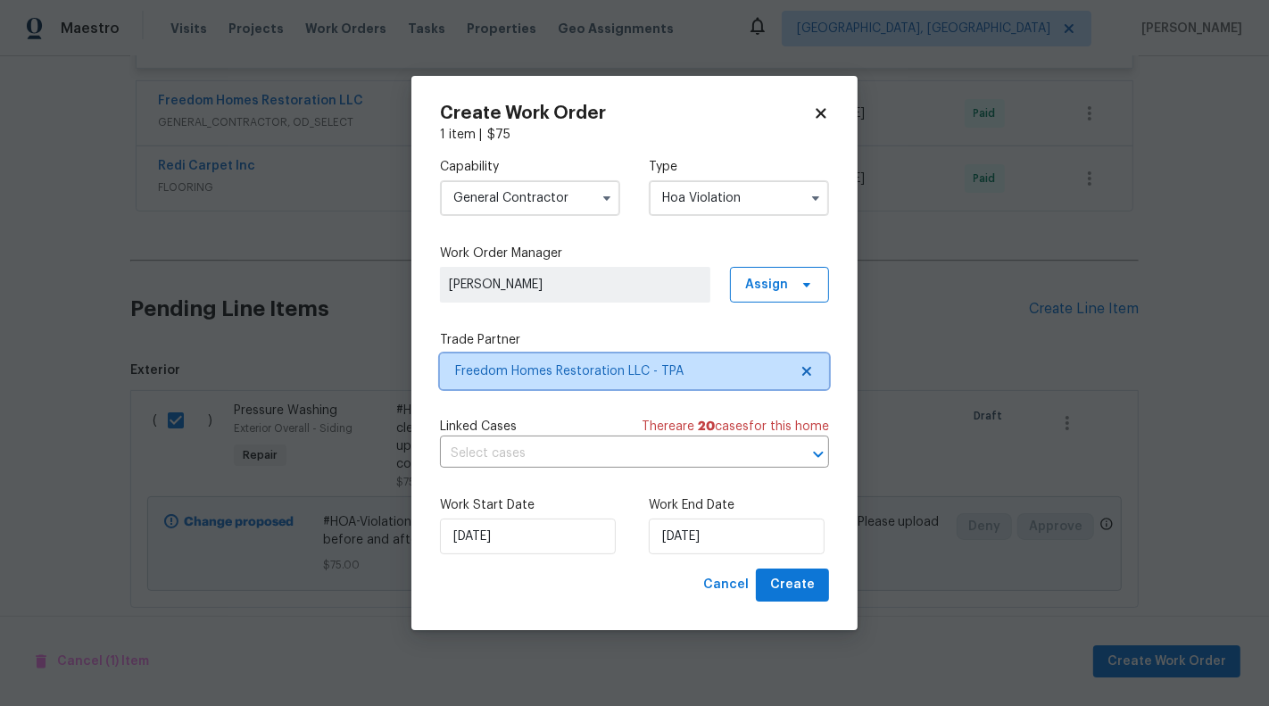
scroll to position [0, 0]
click at [579, 477] on div "Capability General Contractor Type Hoa Violation Work Order Manager [PERSON_NAM…" at bounding box center [634, 356] width 389 height 425
click at [578, 467] on input "text" at bounding box center [609, 454] width 339 height 28
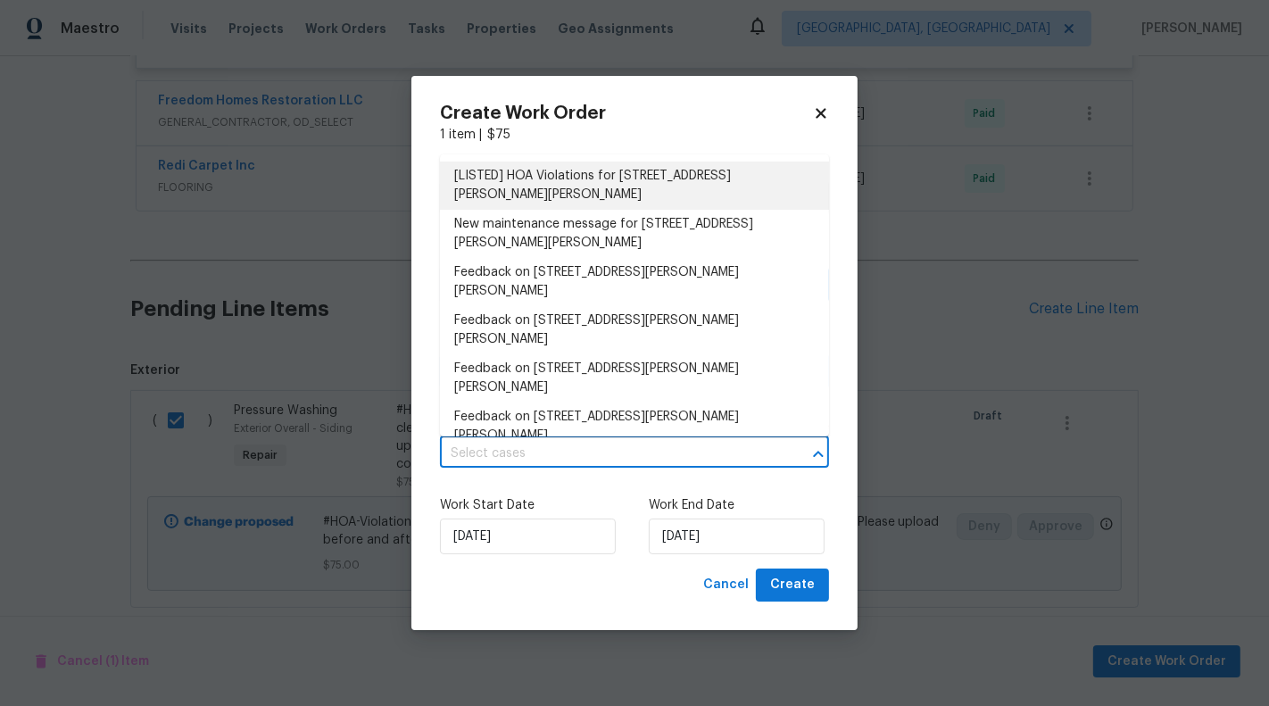
click at [604, 160] on ul "[LISTED] HOA Violations for [STREET_ADDRESS][PERSON_NAME][PERSON_NAME] New main…" at bounding box center [634, 295] width 389 height 282
click at [591, 187] on li "[LISTED] HOA Violations for [STREET_ADDRESS][PERSON_NAME][PERSON_NAME]" at bounding box center [634, 185] width 389 height 48
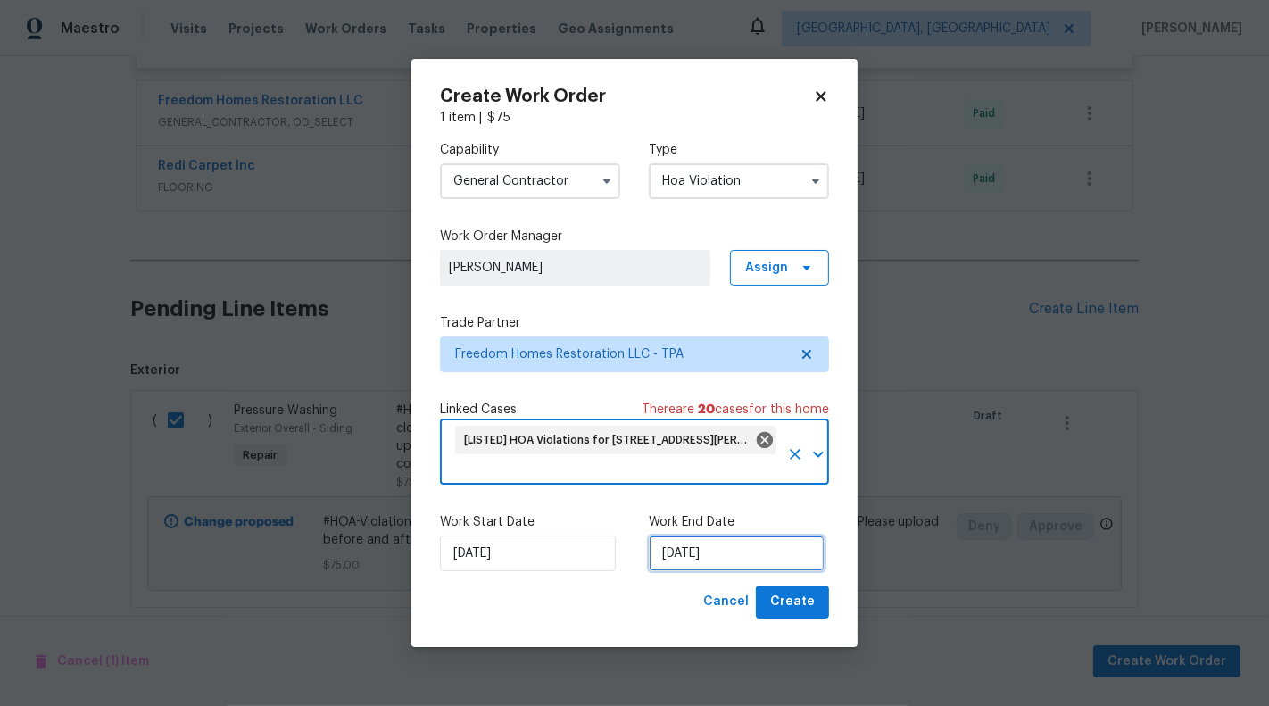
click at [686, 553] on input "[DATE]" at bounding box center [737, 553] width 176 height 36
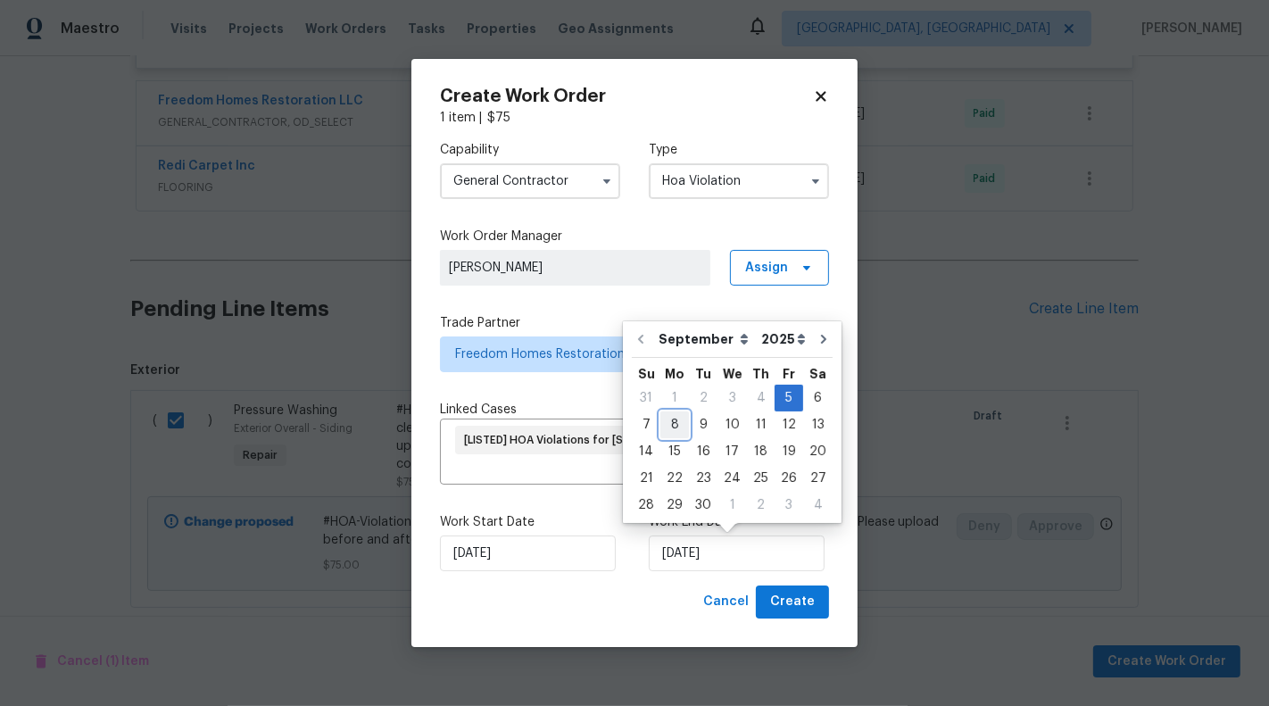
click at [675, 424] on div "8" at bounding box center [674, 424] width 29 height 25
type input "[DATE]"
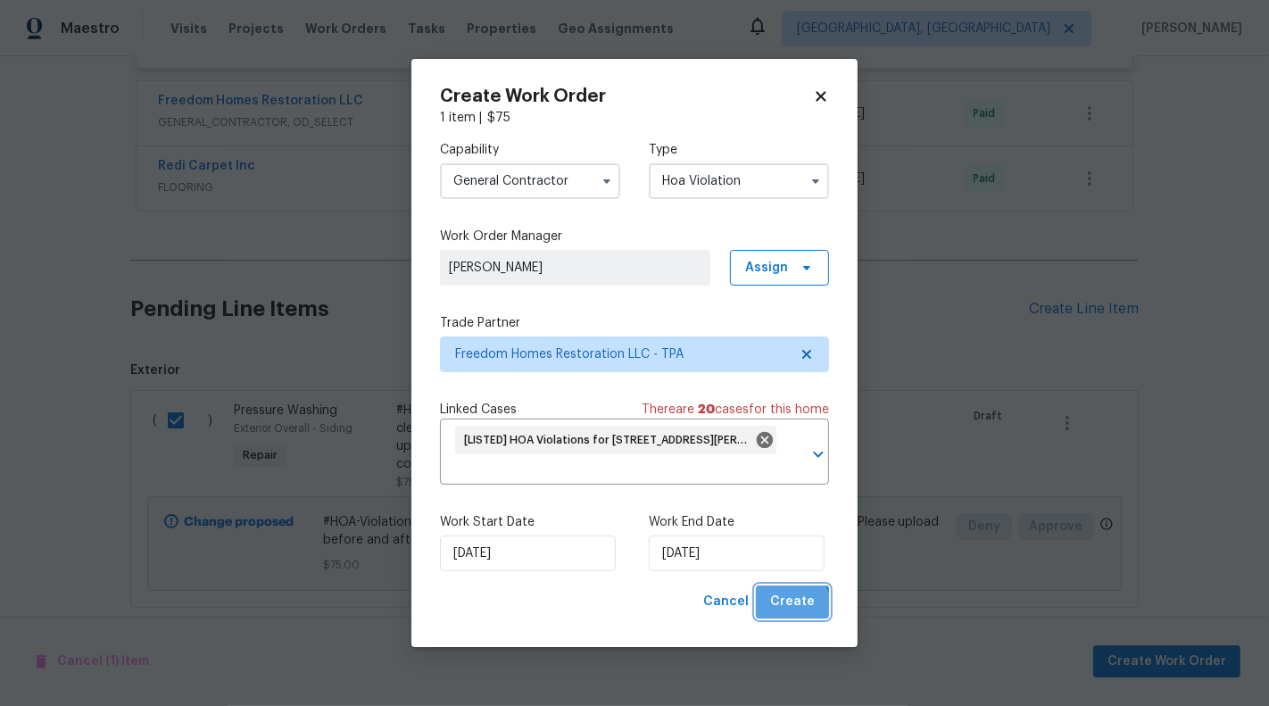
click at [790, 607] on span "Create" at bounding box center [792, 602] width 45 height 22
checkbox input "false"
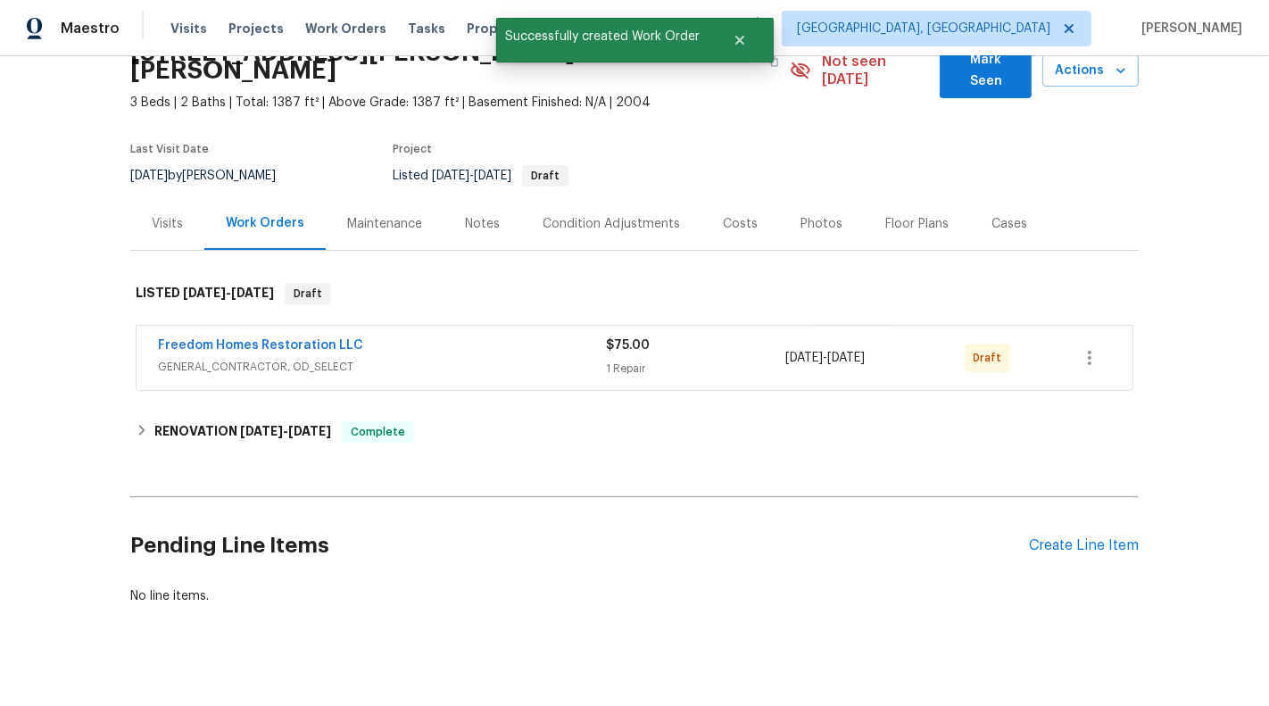
click at [577, 358] on span "GENERAL_CONTRACTOR, OD_SELECT" at bounding box center [382, 367] width 448 height 18
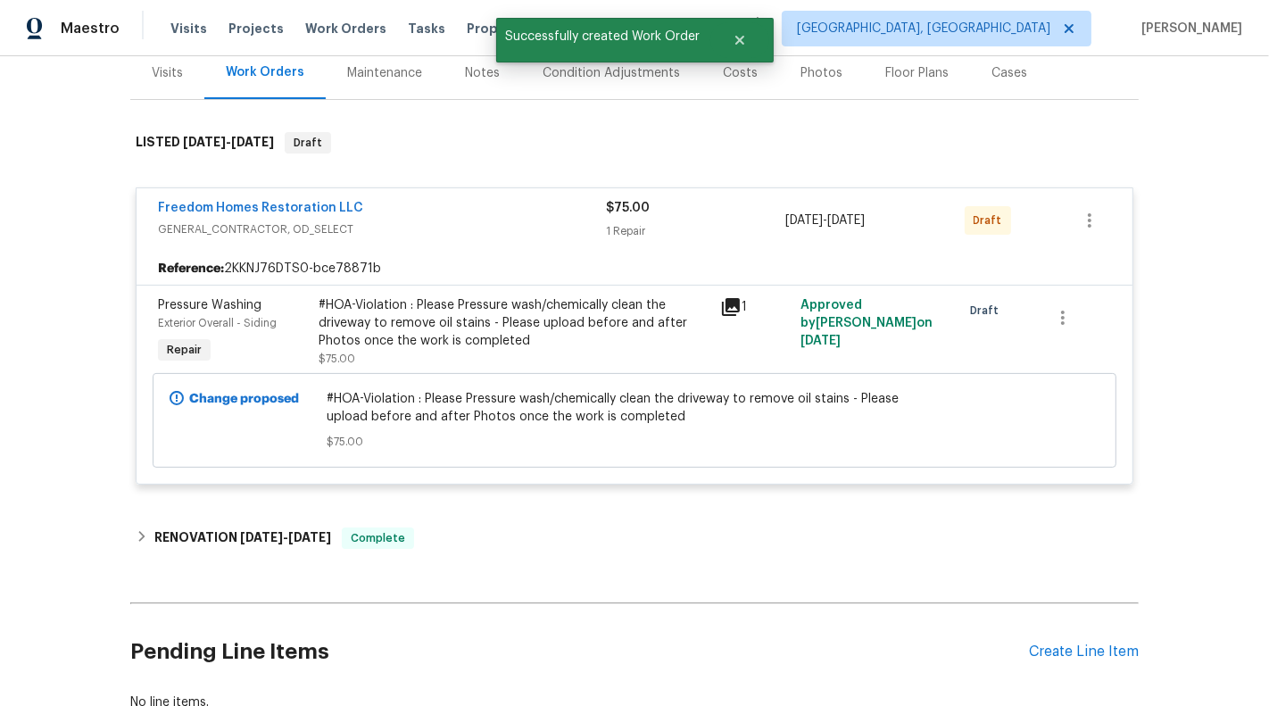
scroll to position [203, 0]
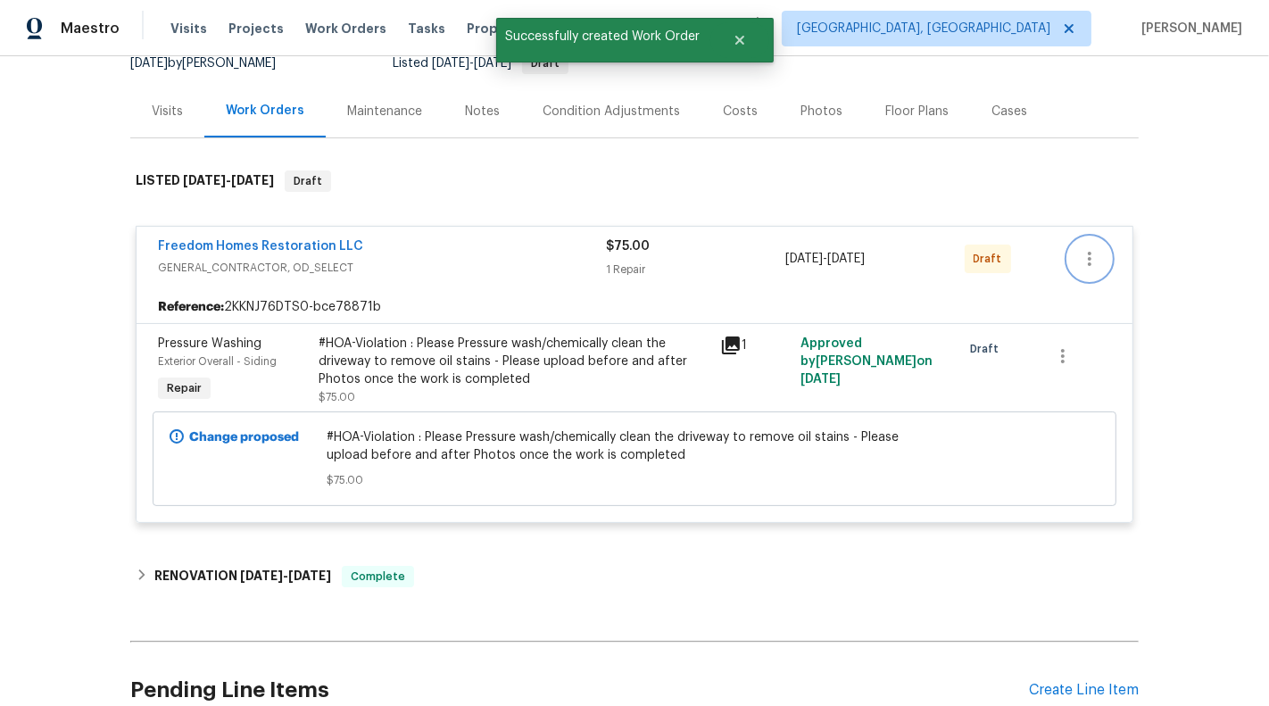
click at [1109, 237] on button "button" at bounding box center [1089, 258] width 43 height 43
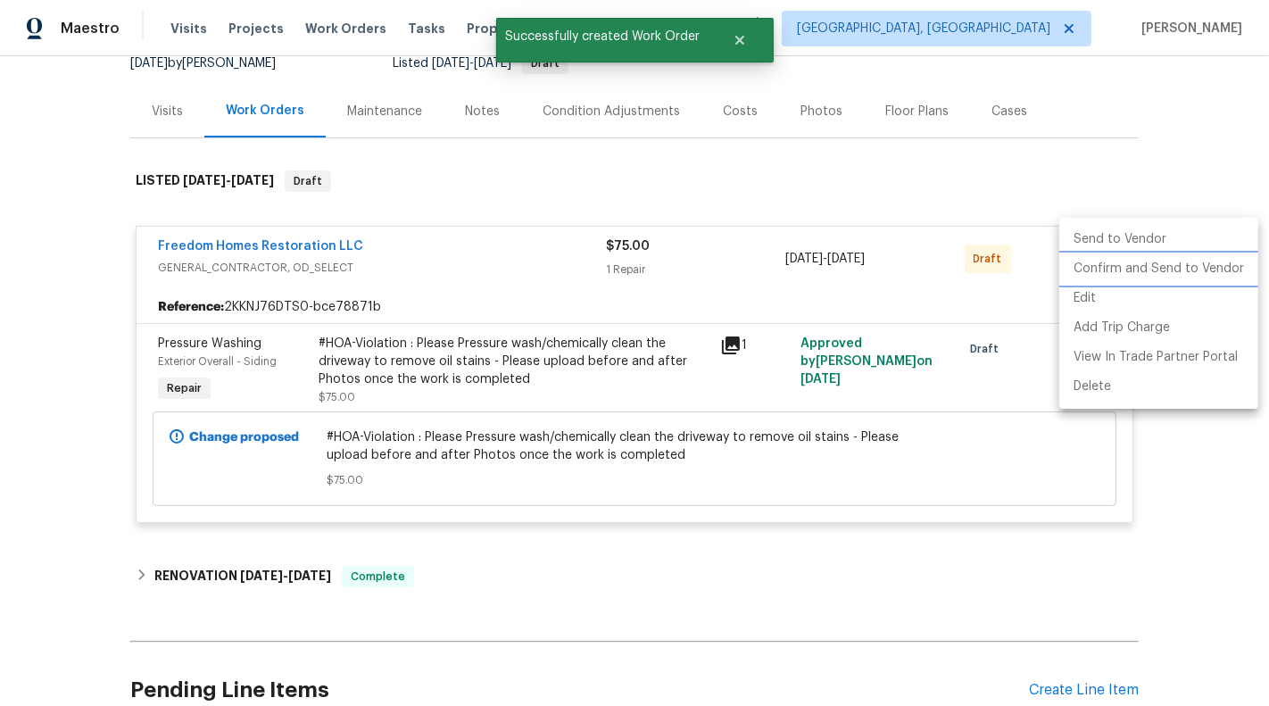
click at [1121, 263] on li "Confirm and Send to Vendor" at bounding box center [1158, 268] width 199 height 29
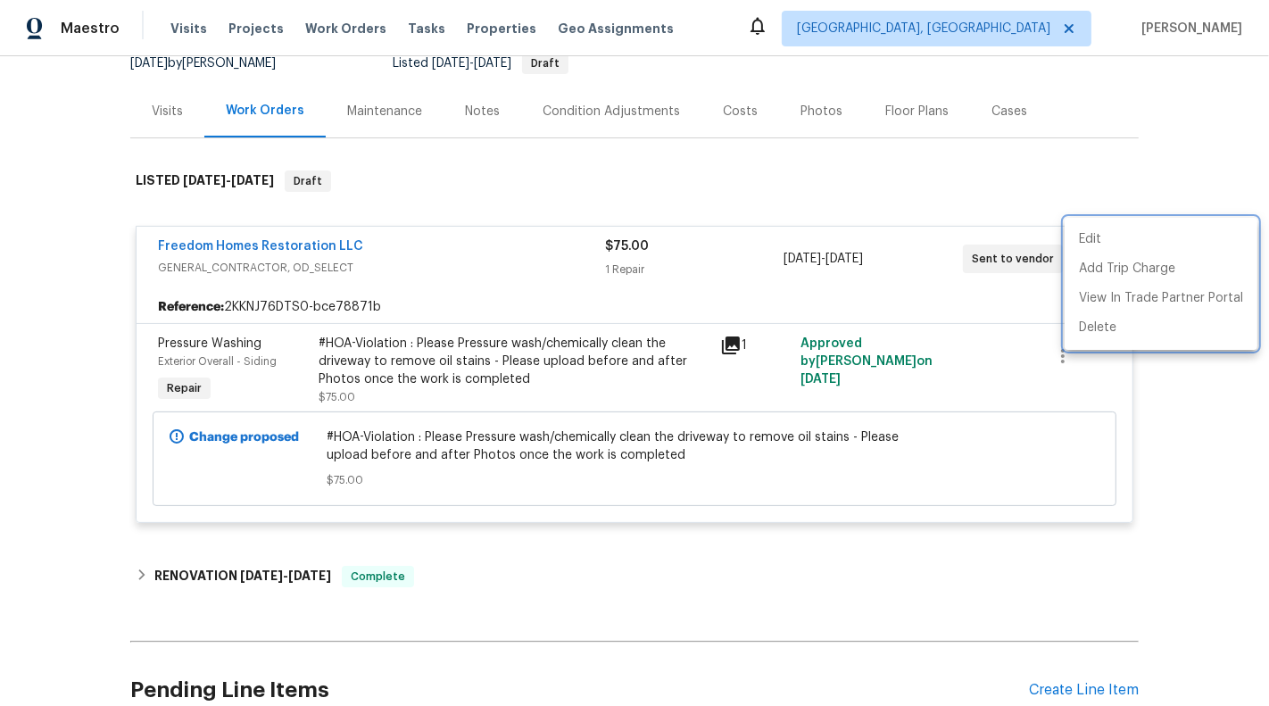
click at [367, 149] on div at bounding box center [634, 353] width 1269 height 706
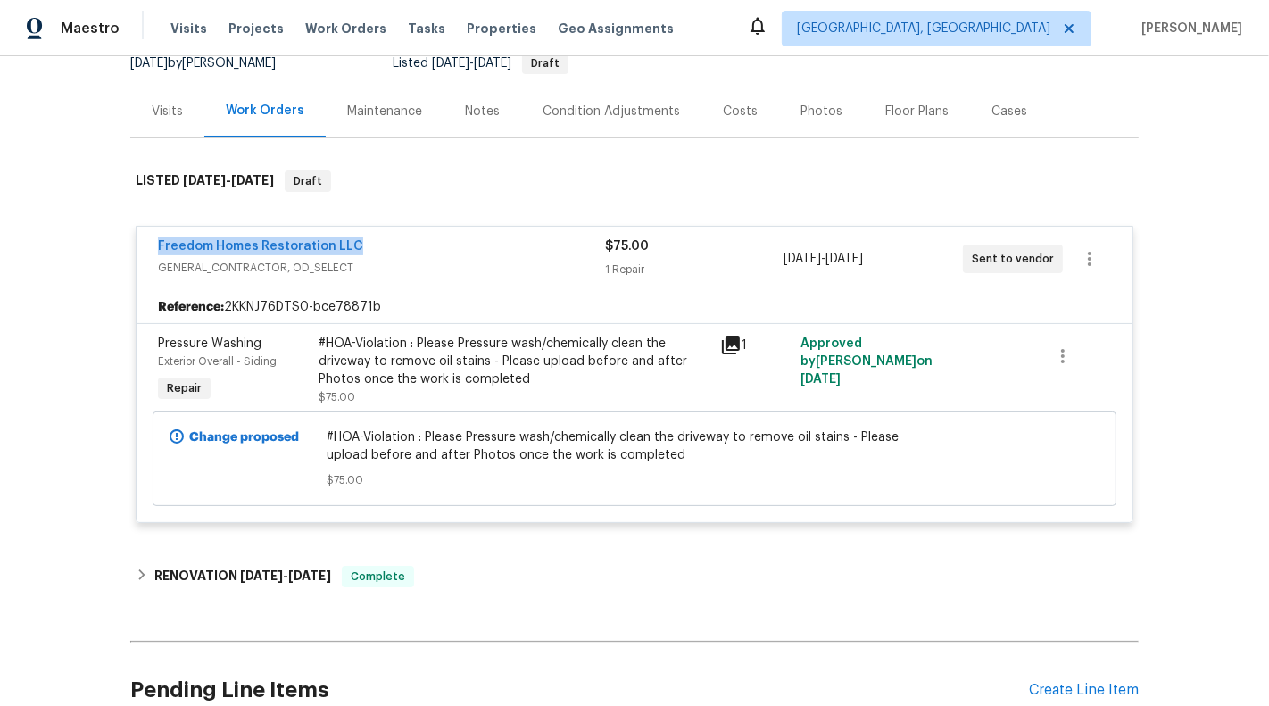
drag, startPoint x: 400, startPoint y: 227, endPoint x: 97, endPoint y: 227, distance: 302.5
click at [97, 227] on div "Back to all projects [STREET_ADDRESS][PERSON_NAME][PERSON_NAME] 3 Beds | 2 Bath…" at bounding box center [634, 381] width 1269 height 650
copy link "Freedom Homes Restoration LLC"
click at [231, 240] on link "Freedom Homes Restoration LLC" at bounding box center [260, 246] width 205 height 12
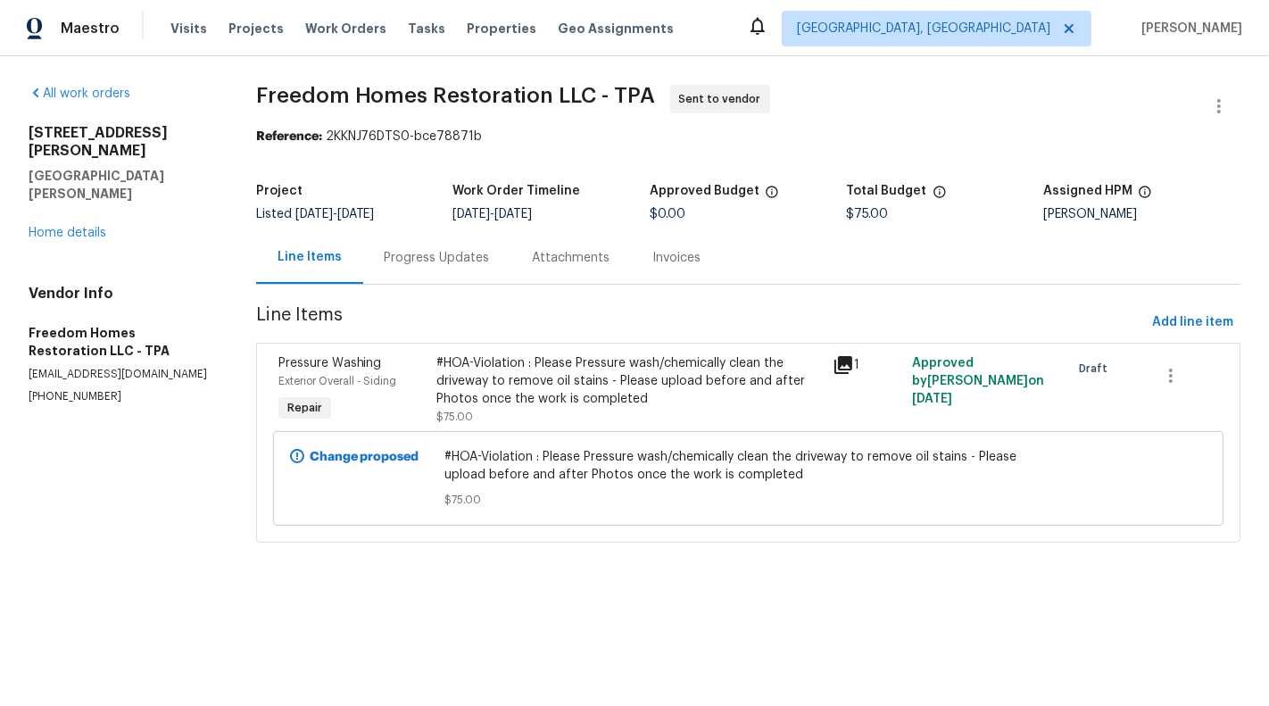
click at [391, 258] on div "Progress Updates" at bounding box center [437, 258] width 105 height 18
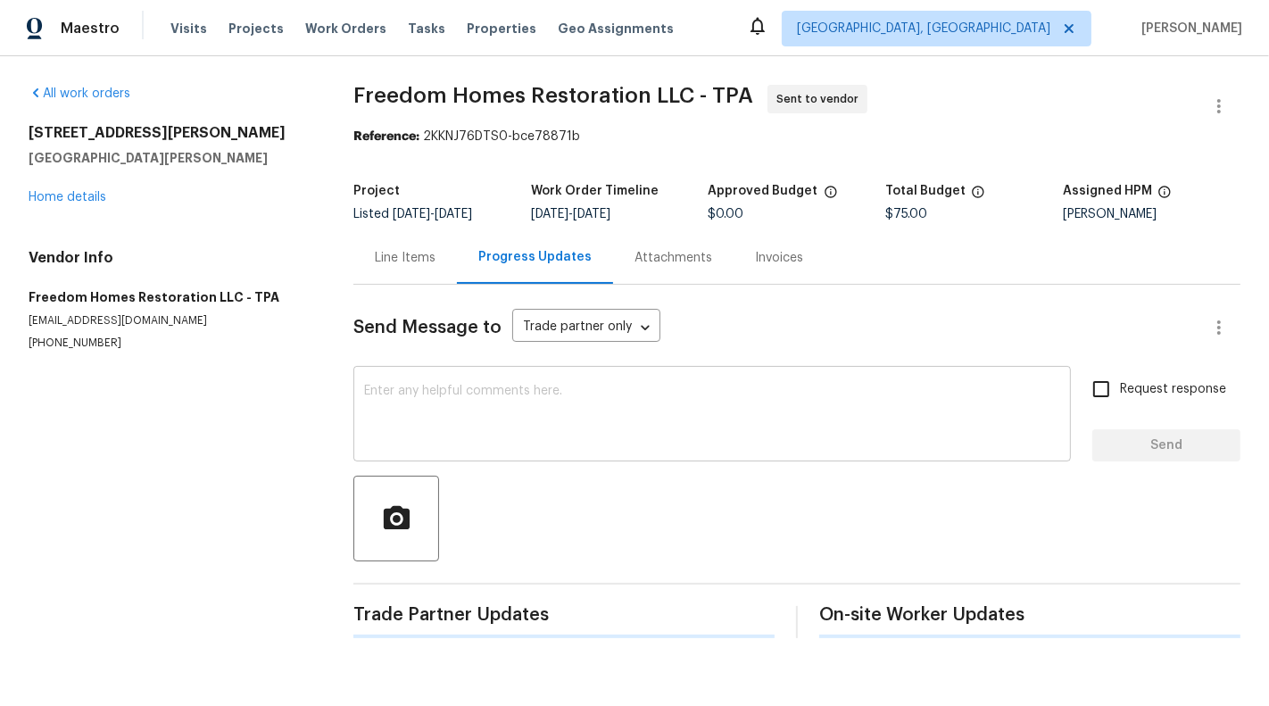
click at [509, 430] on textarea at bounding box center [712, 416] width 696 height 62
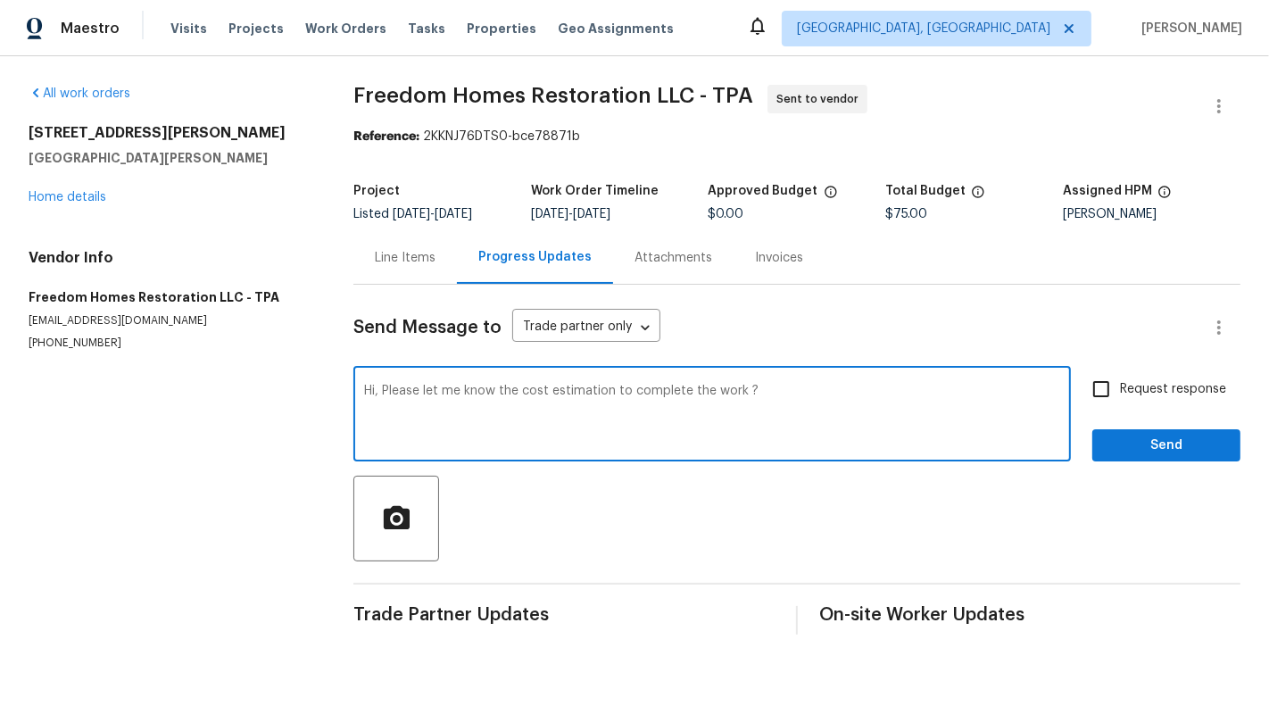
type textarea "Hi, Please let me know the cost estimation to complete the work ?"
click at [1126, 393] on span "Request response" at bounding box center [1173, 389] width 106 height 19
click at [1120, 393] on input "Request response" at bounding box center [1100, 388] width 37 height 37
checkbox input "true"
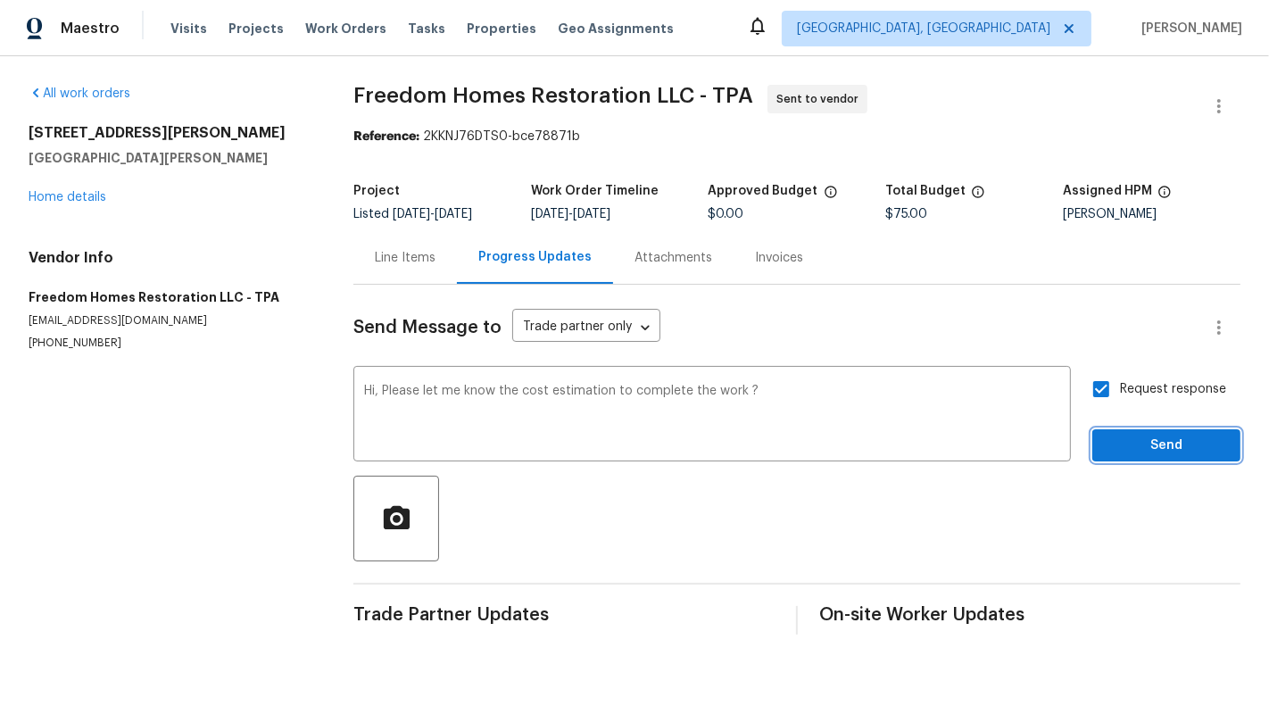
click at [1149, 438] on span "Send" at bounding box center [1166, 446] width 120 height 22
